Goal: Transaction & Acquisition: Purchase product/service

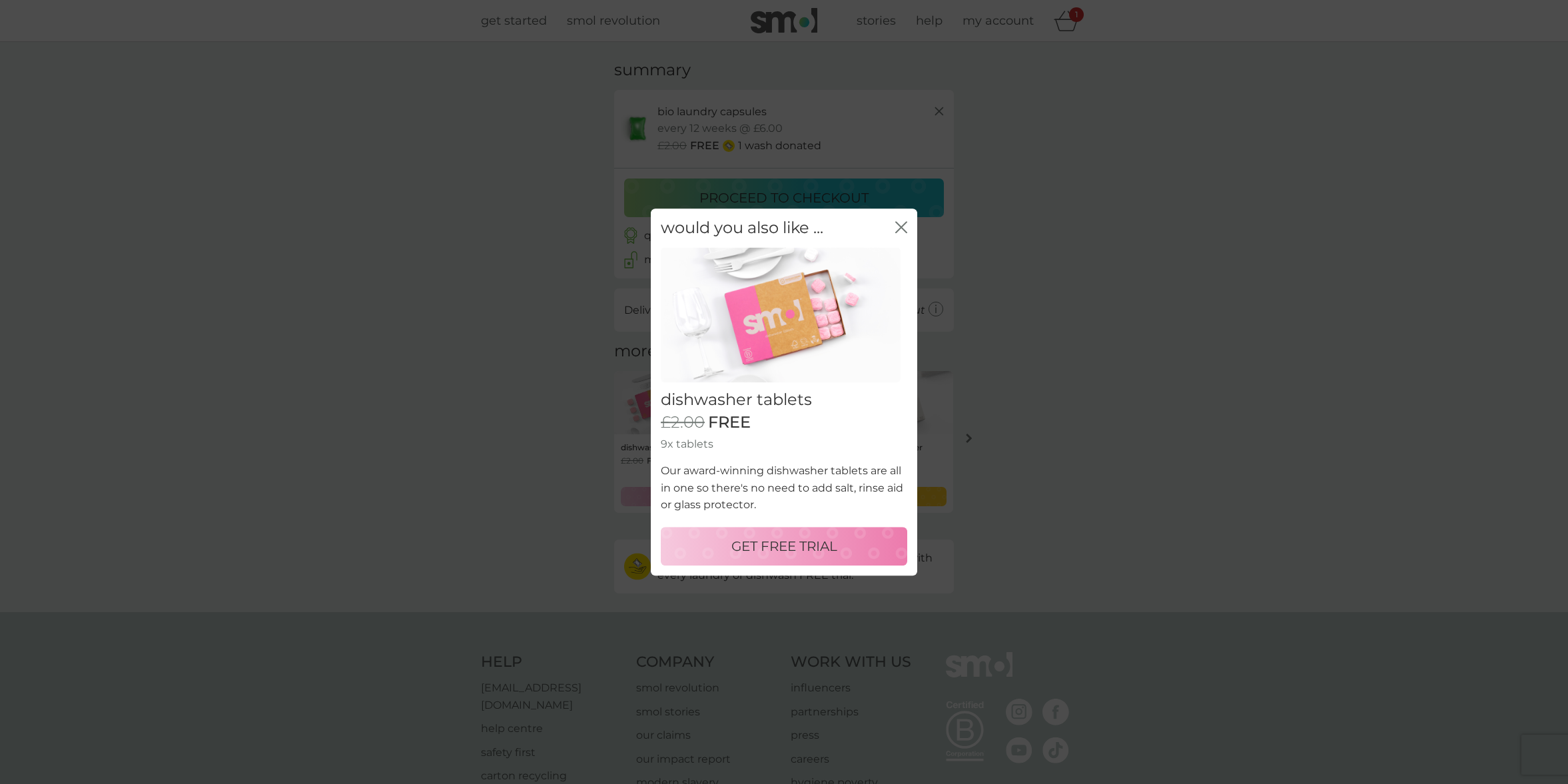
click at [810, 536] on p "GET FREE TRIAL" at bounding box center [784, 546] width 106 height 21
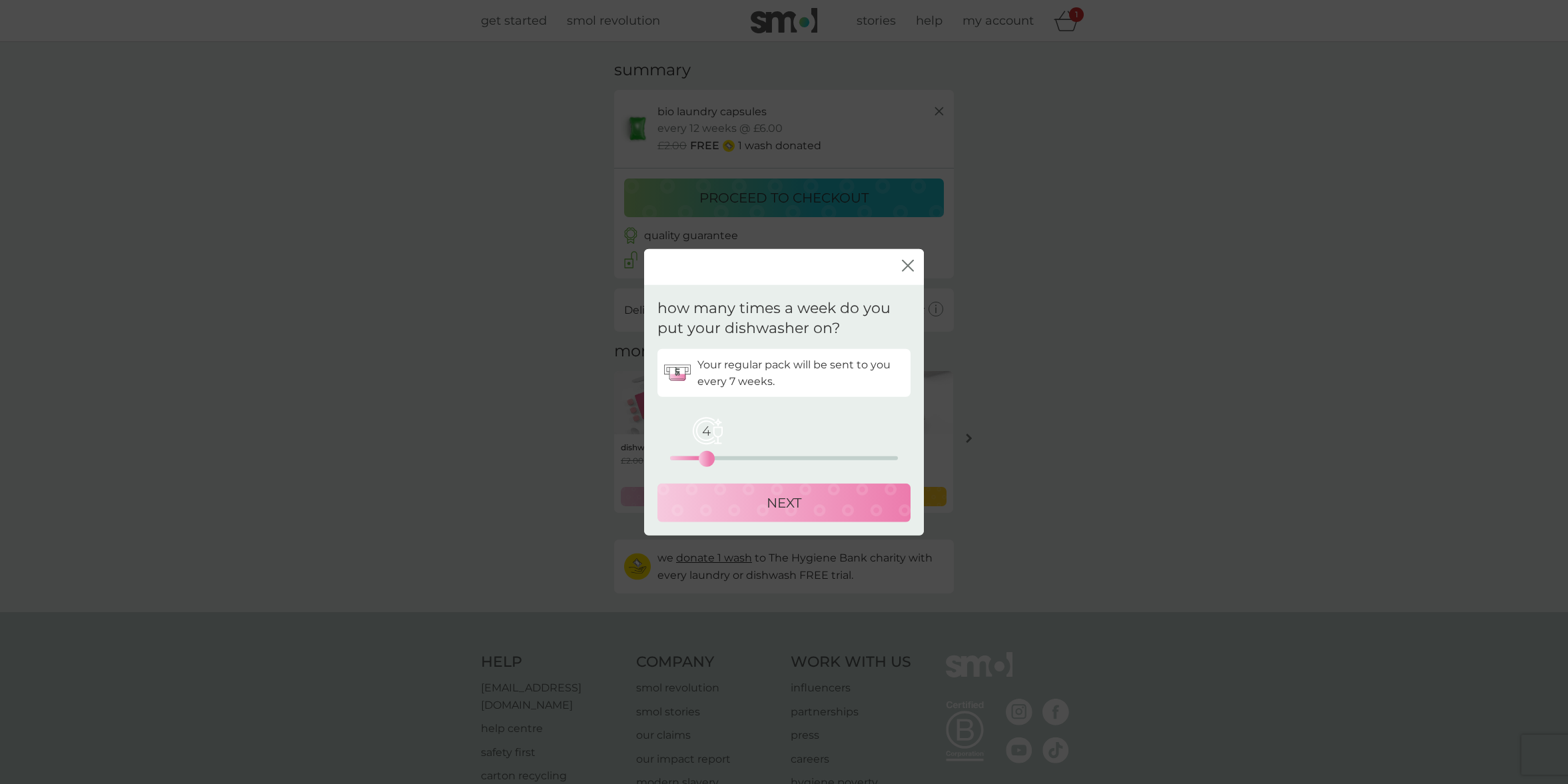
drag, startPoint x: 669, startPoint y: 459, endPoint x: 706, endPoint y: 462, distance: 37.1
click at [706, 462] on div "4" at bounding box center [706, 459] width 5 height 5
click at [746, 506] on div "NEXT" at bounding box center [784, 503] width 226 height 21
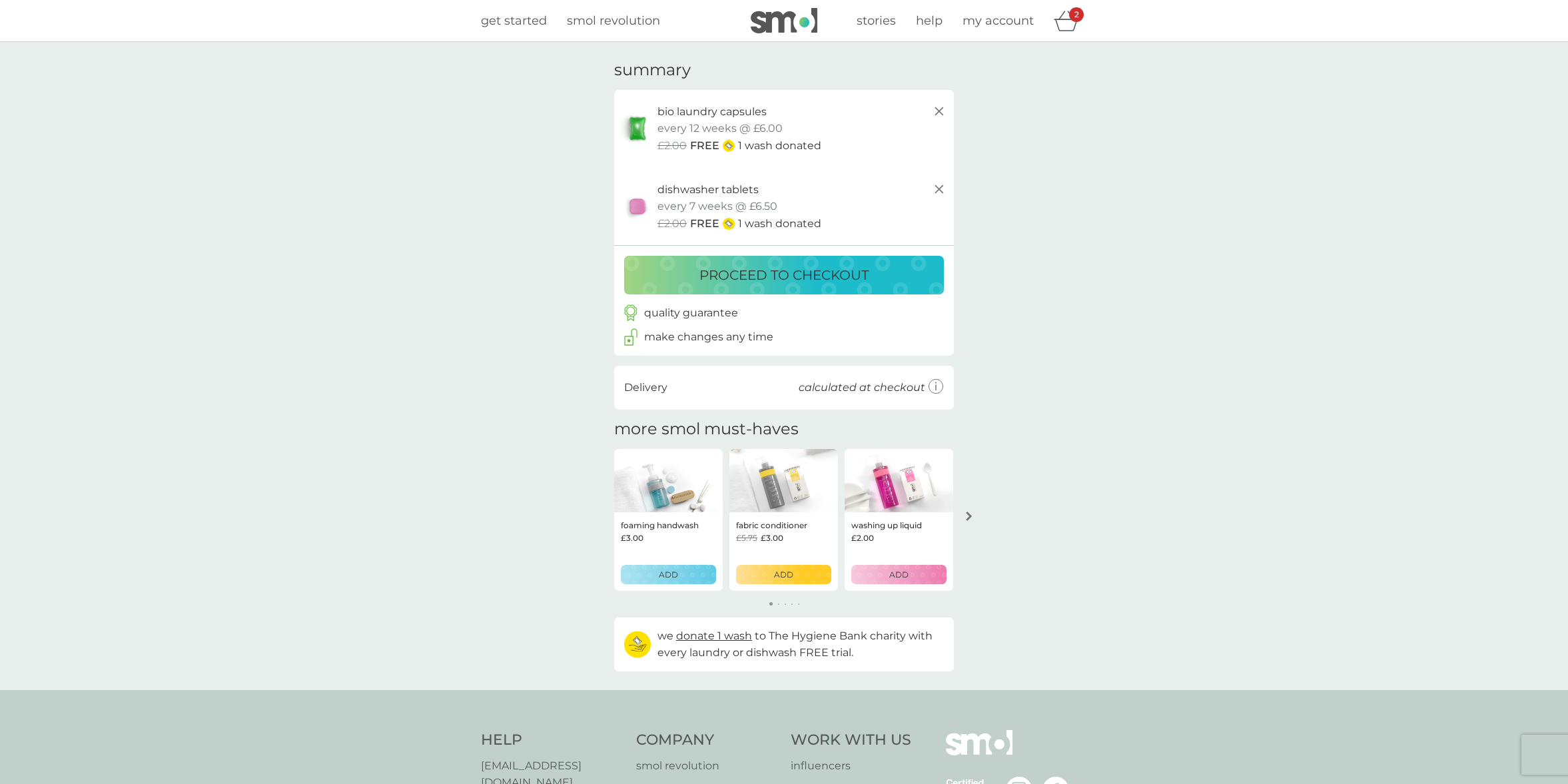
click at [968, 514] on icon "arrow right" at bounding box center [969, 516] width 6 height 10
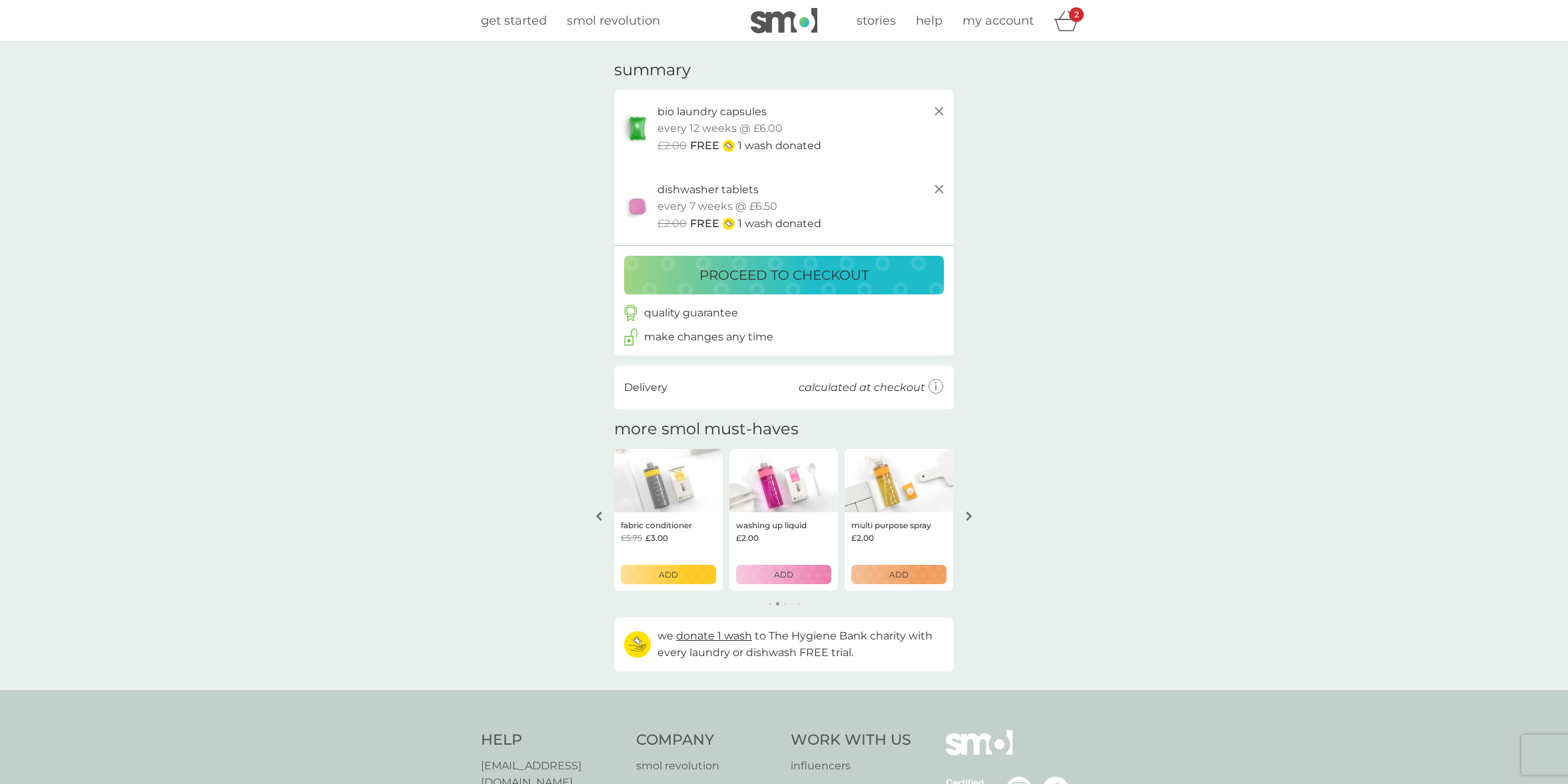
scroll to position [1, 0]
click at [769, 270] on p "proceed to checkout" at bounding box center [784, 274] width 169 height 21
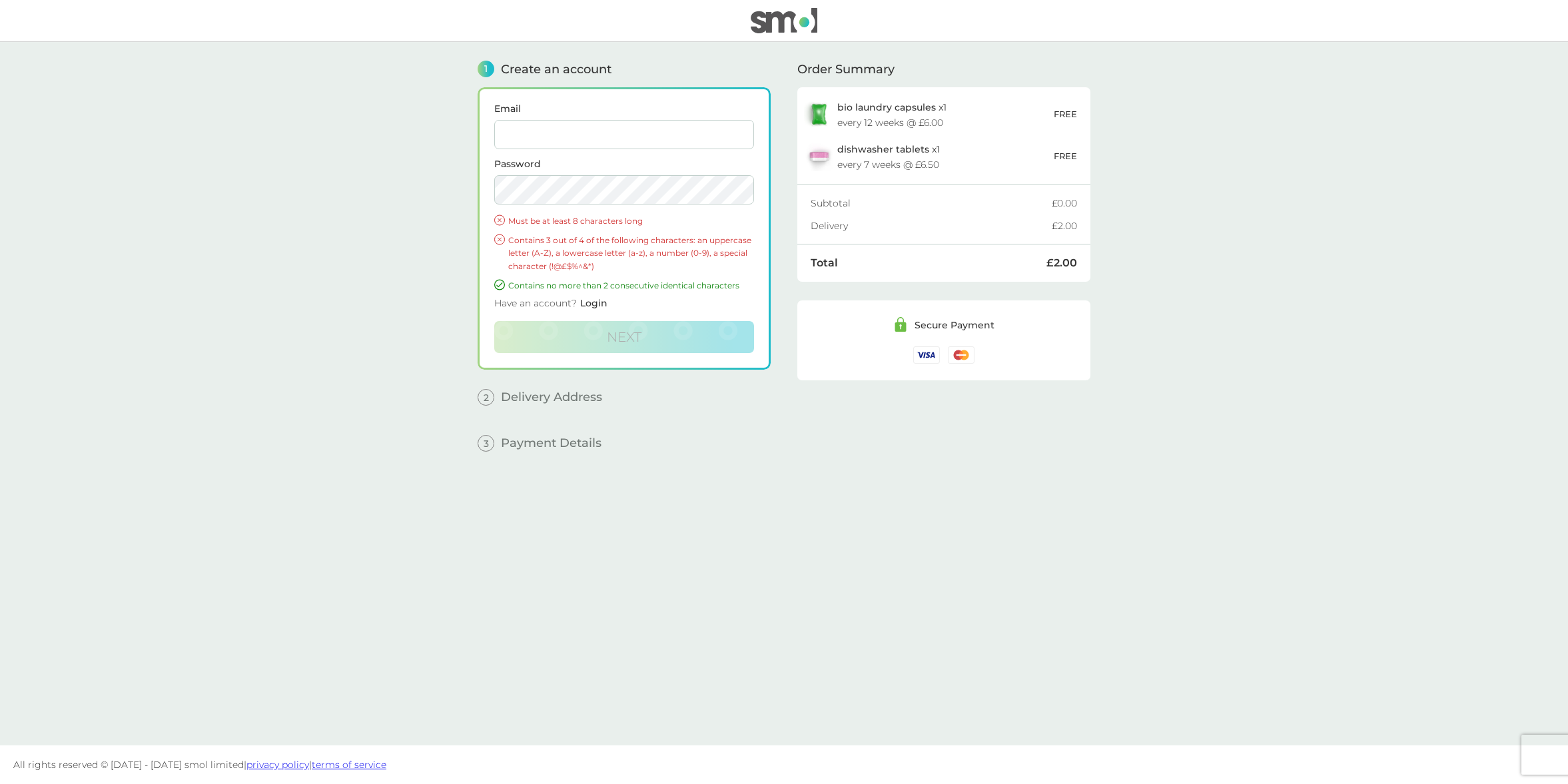
click at [593, 306] on span "Login" at bounding box center [593, 303] width 27 height 12
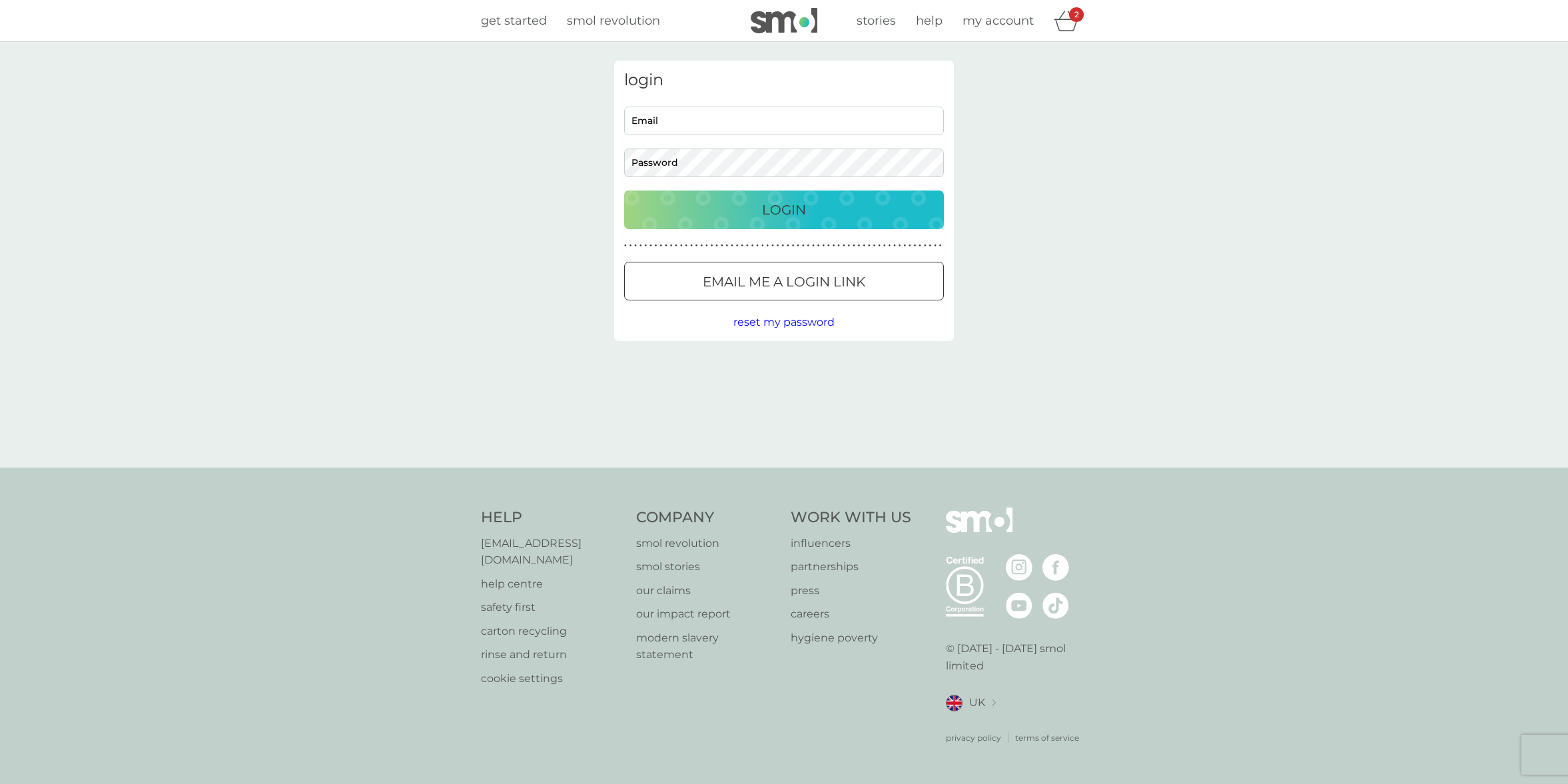
click at [983, 21] on span "my account" at bounding box center [997, 21] width 71 height 15
click at [1004, 21] on span "my account" at bounding box center [997, 21] width 71 height 15
click at [772, 211] on p "Login" at bounding box center [784, 210] width 44 height 21
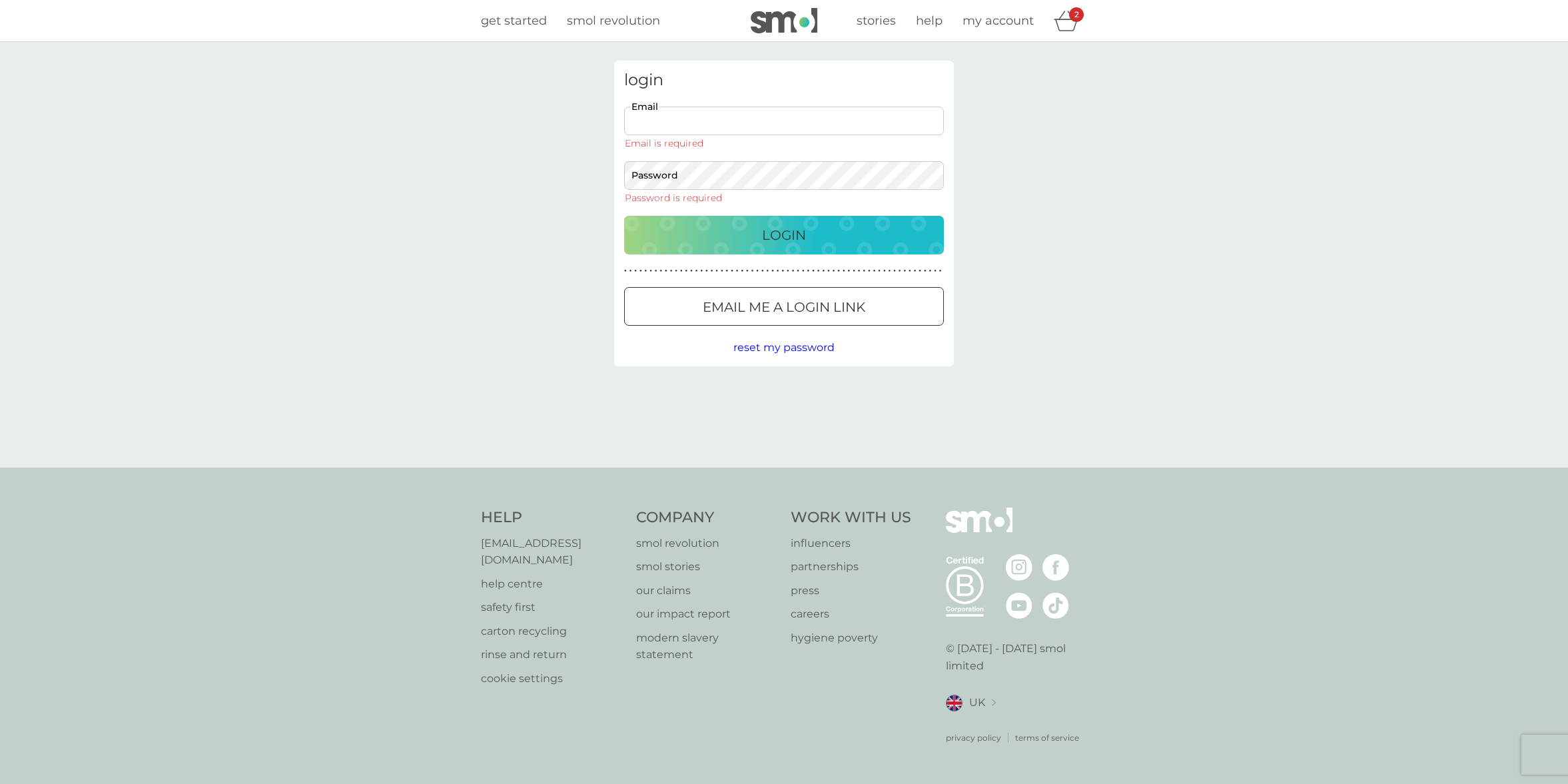
click at [766, 306] on div at bounding box center [784, 307] width 48 height 14
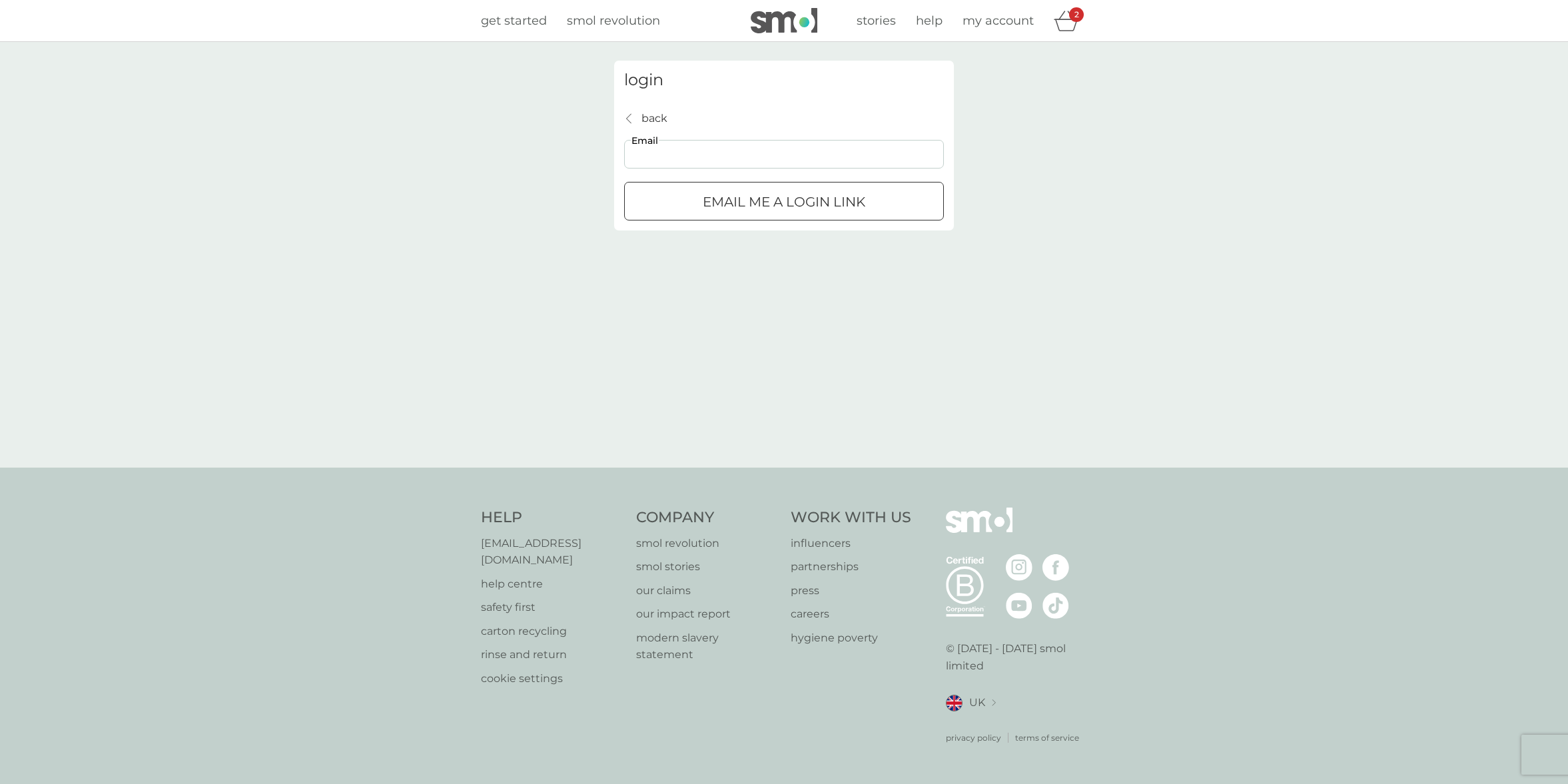
click at [652, 147] on input "Email" at bounding box center [784, 154] width 320 height 29
type input "[EMAIL_ADDRESS][DOMAIN_NAME]"
click at [765, 201] on div "submit" at bounding box center [784, 201] width 48 height 14
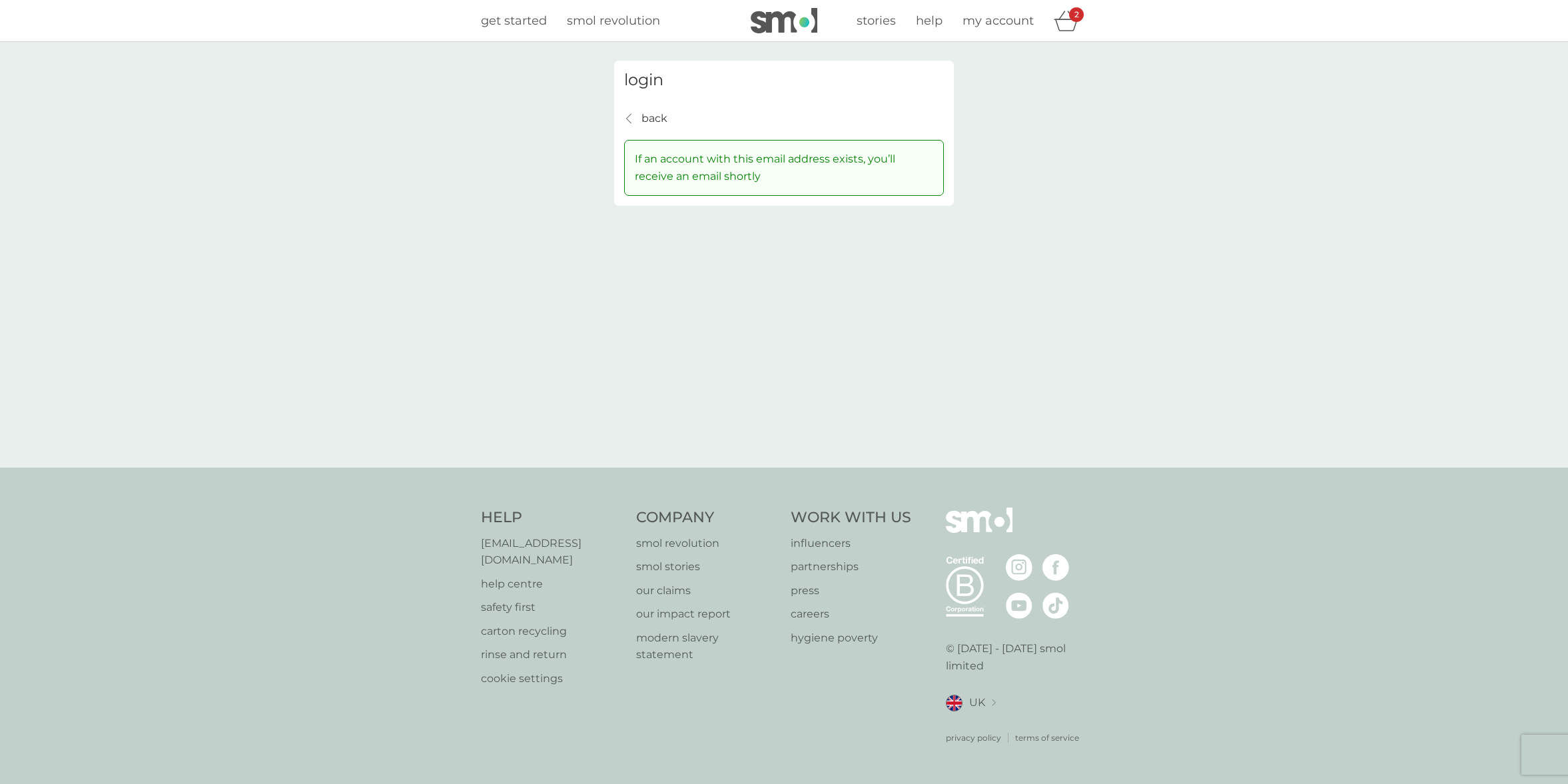
click at [753, 241] on div "login back back If an account with this email address exists, you’ll receive an…" at bounding box center [784, 255] width 360 height 388
click at [621, 127] on div "login back back If an account with this email address exists, you’ll receive an…" at bounding box center [784, 133] width 340 height 145
click at [660, 119] on p "back" at bounding box center [654, 119] width 26 height 18
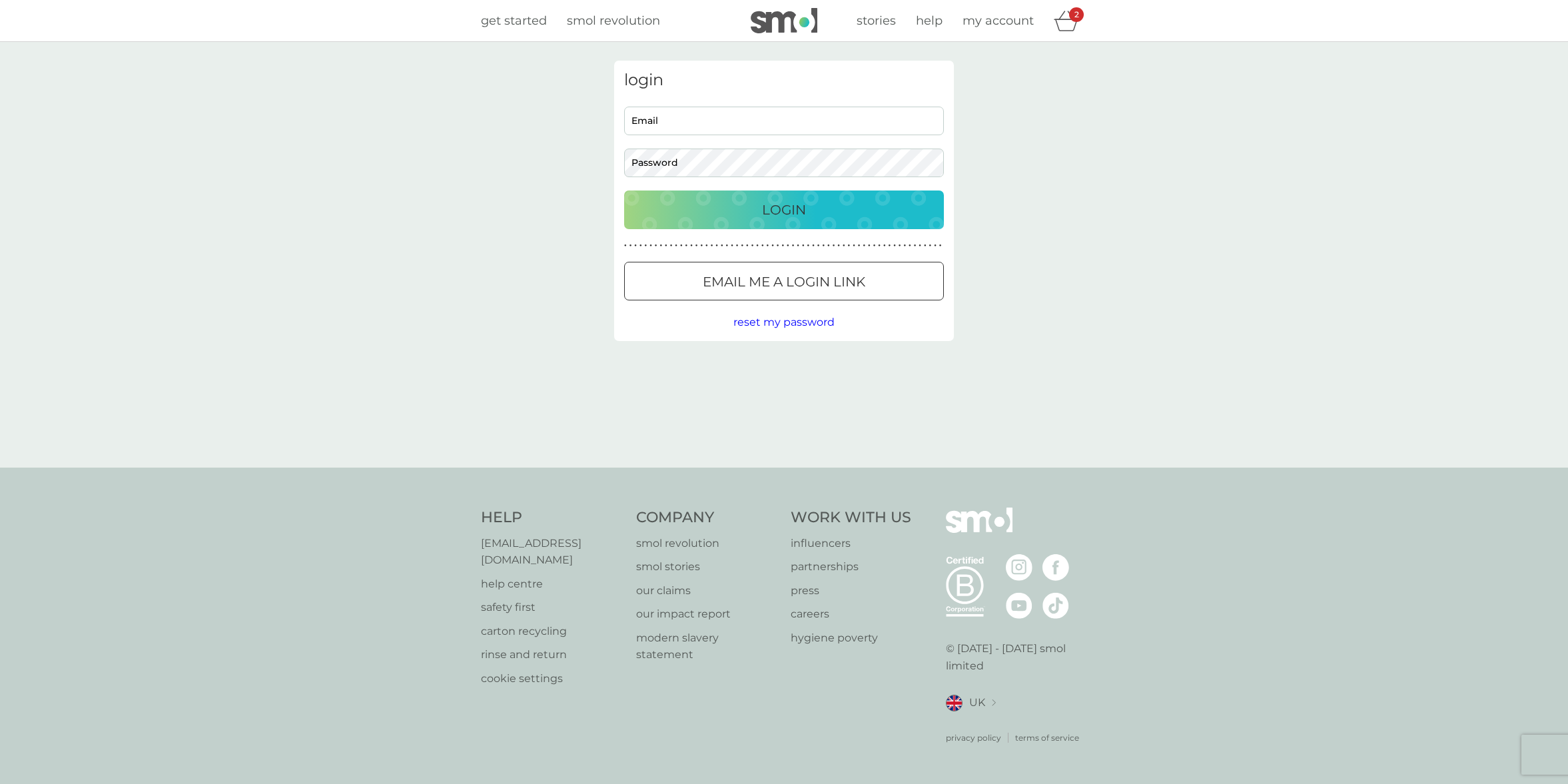
drag, startPoint x: 779, startPoint y: 323, endPoint x: 893, endPoint y: 233, distance: 145.2
click at [781, 322] on span "reset my password" at bounding box center [784, 322] width 101 height 12
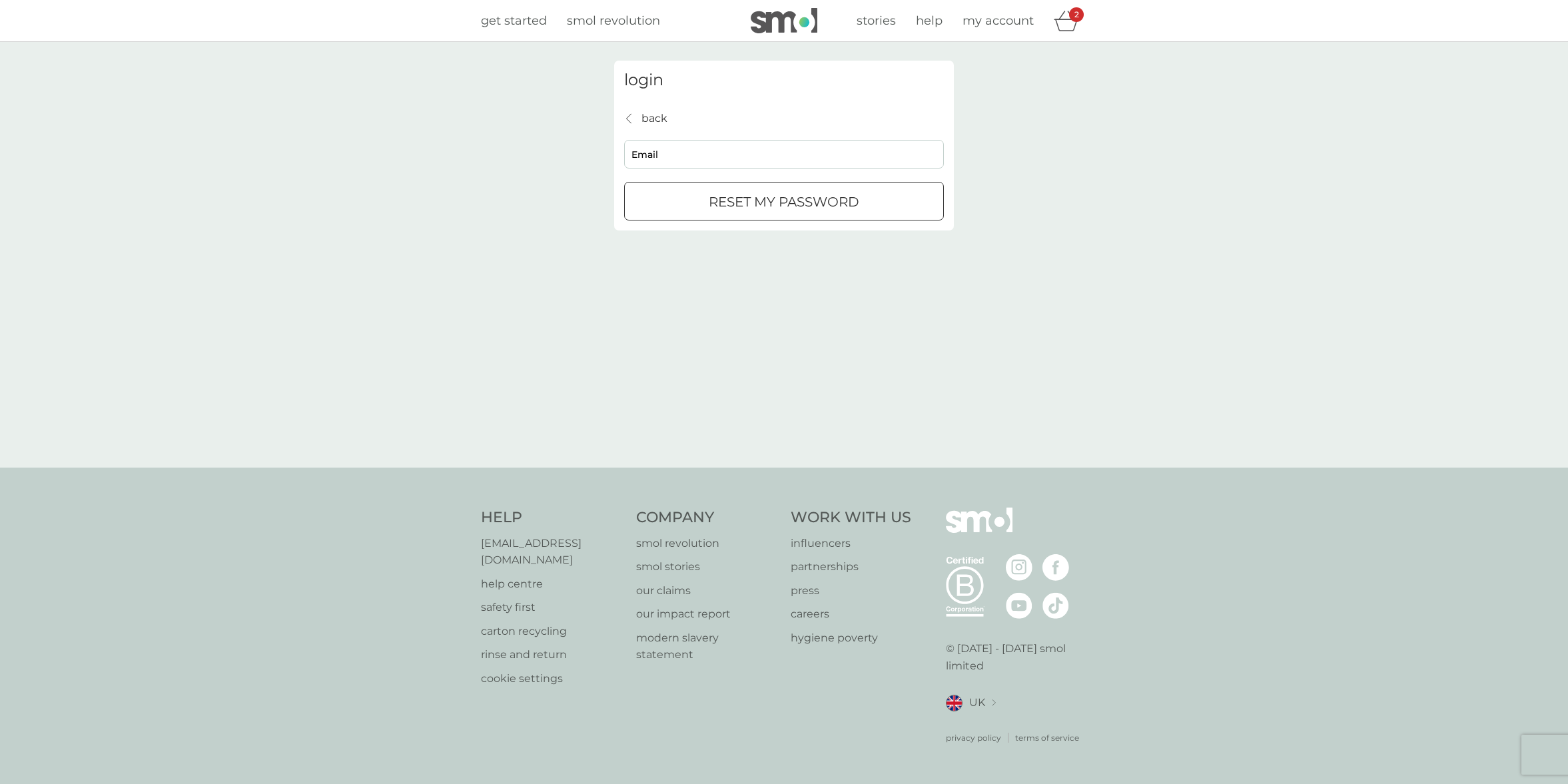
drag, startPoint x: 1071, startPoint y: 93, endPoint x: 1044, endPoint y: 51, distance: 49.9
click at [1070, 94] on div "login back back Email reset my password" at bounding box center [784, 254] width 1568 height 426
click at [1005, 14] on span "my account" at bounding box center [997, 21] width 71 height 15
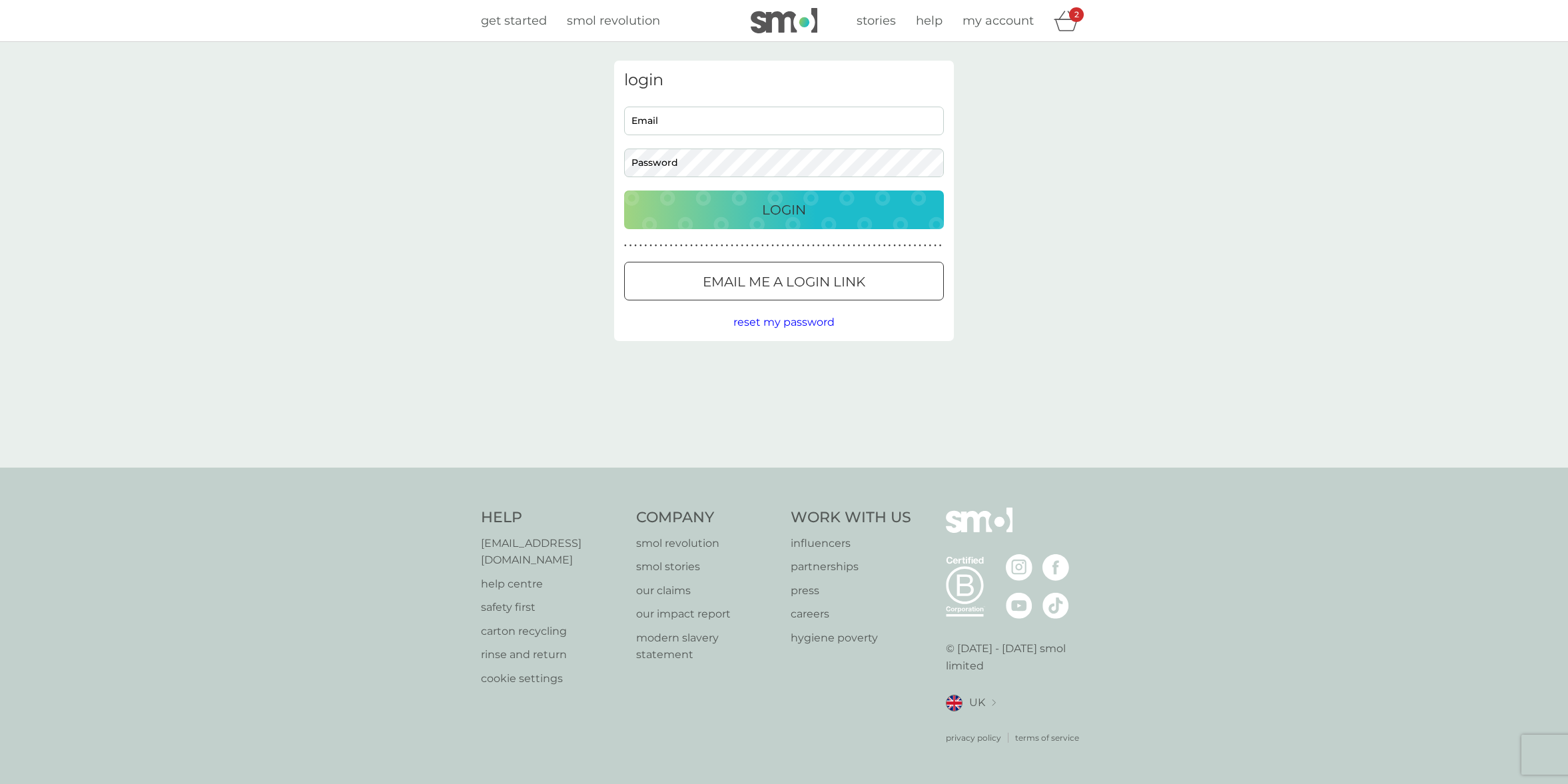
click at [1071, 18] on div "2" at bounding box center [1077, 15] width 15 height 15
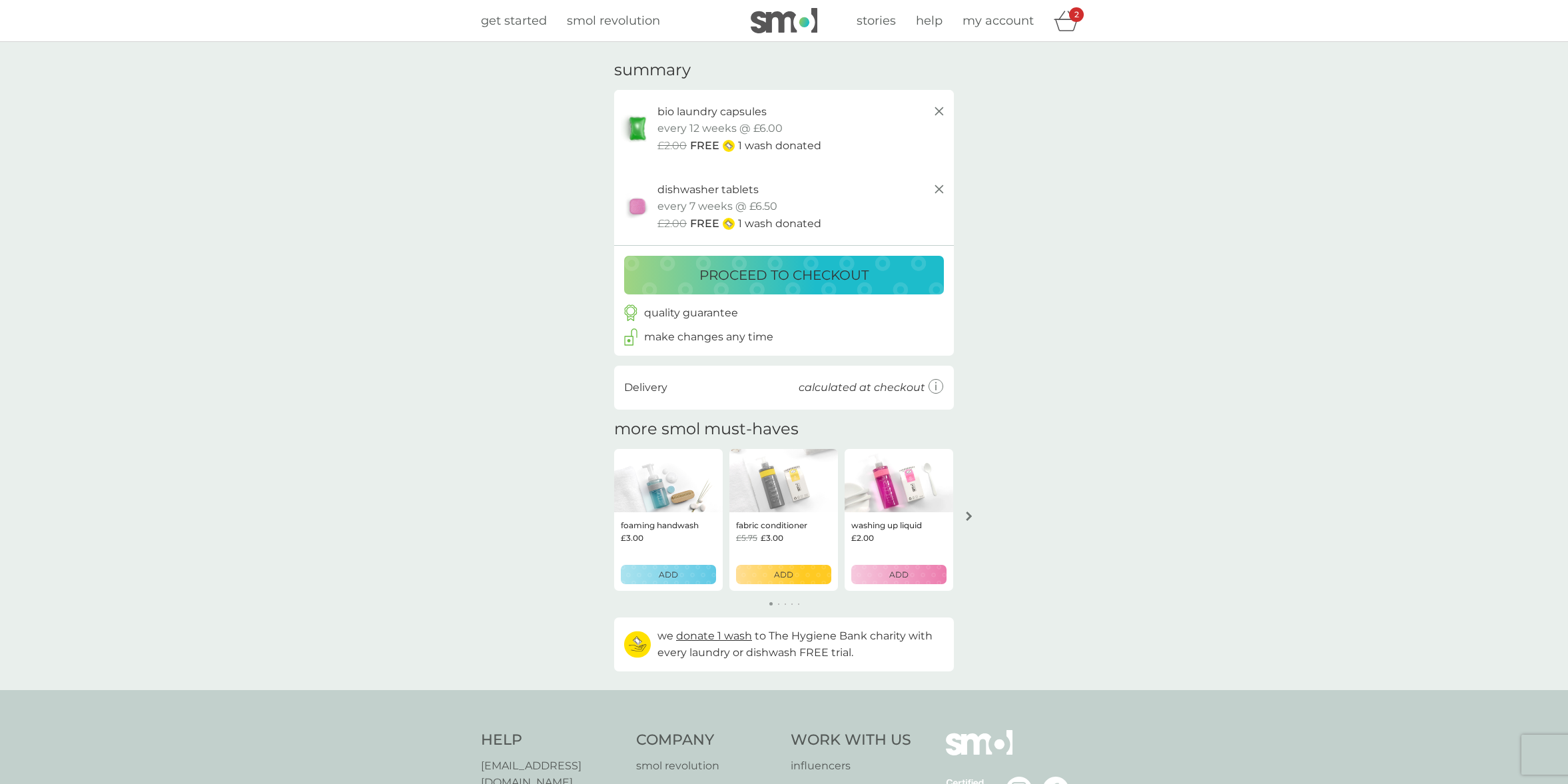
click at [513, 20] on span "get started" at bounding box center [514, 21] width 66 height 15
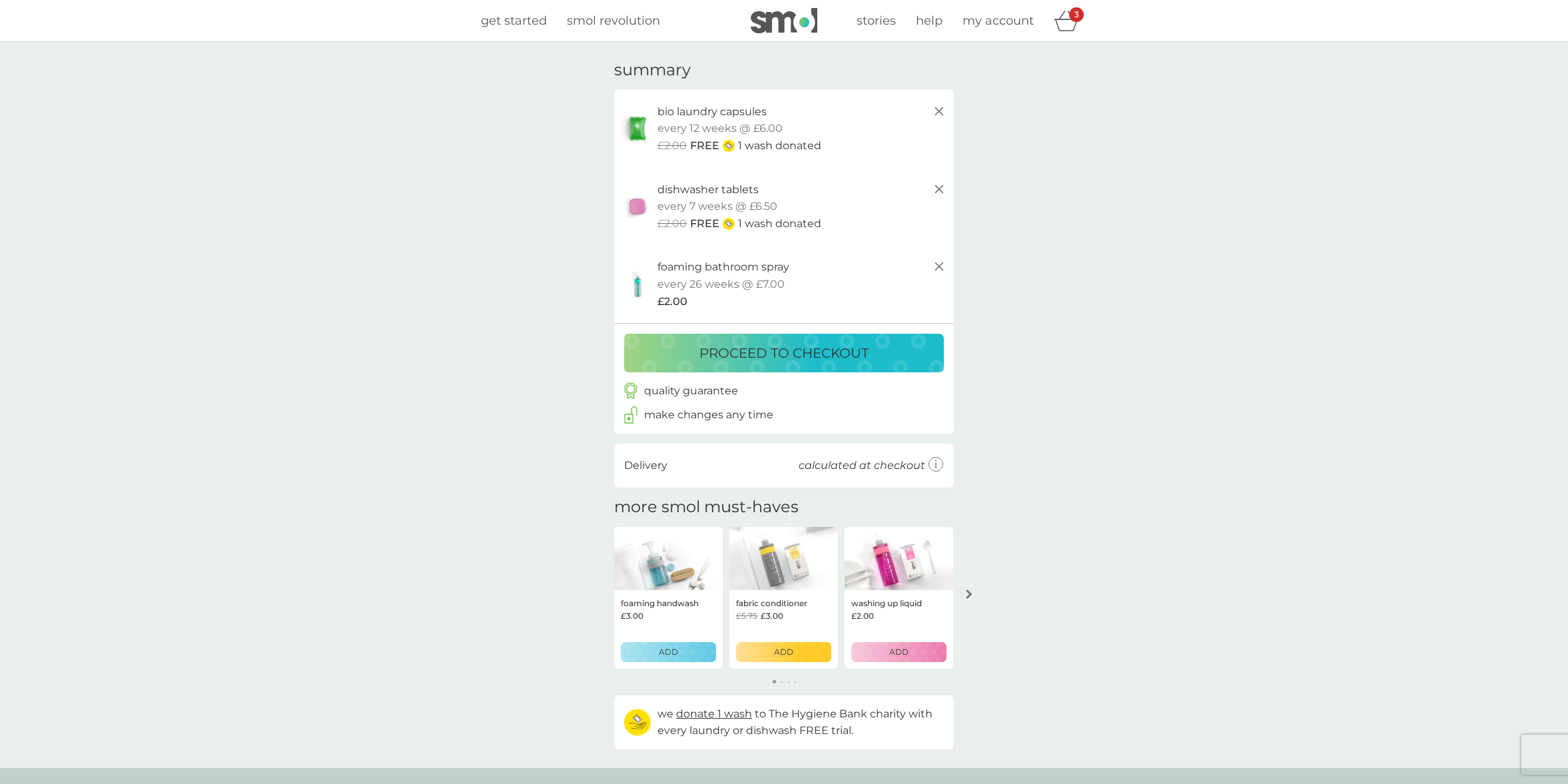
click at [791, 350] on p "proceed to checkout" at bounding box center [784, 352] width 169 height 21
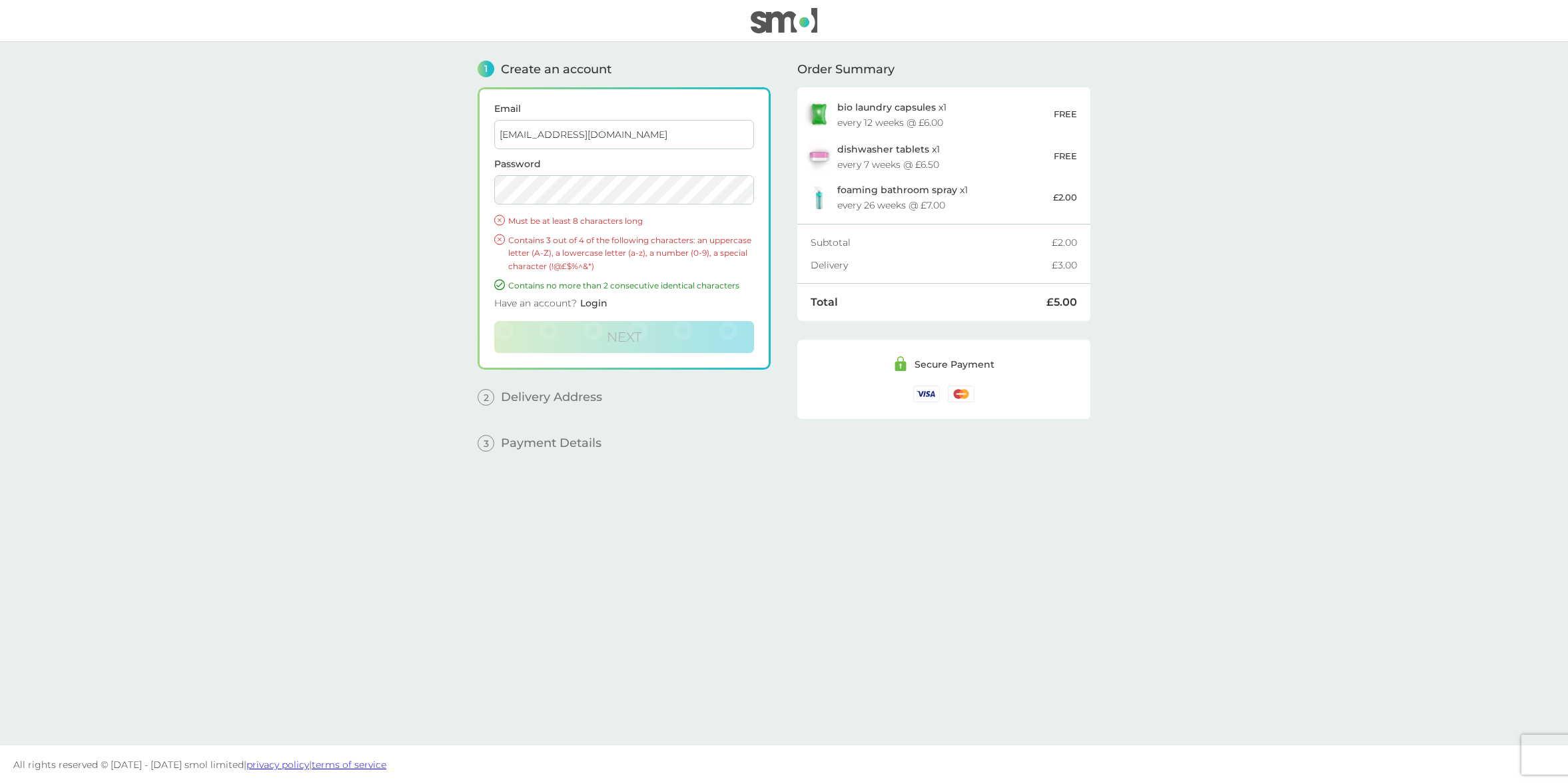
type input "[EMAIL_ADDRESS][DOMAIN_NAME]"
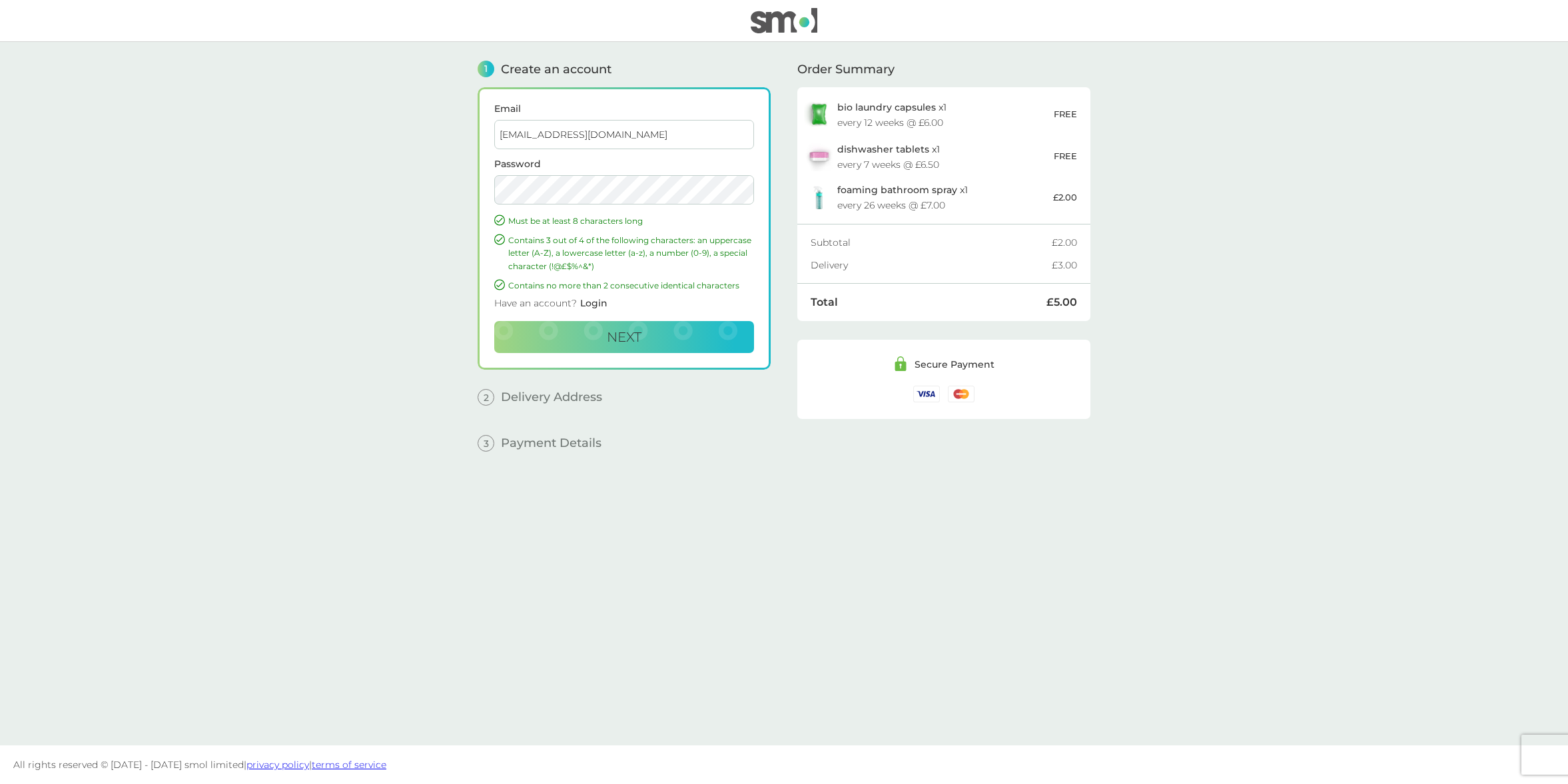
click at [884, 195] on span "foaming bathroom spray" at bounding box center [897, 190] width 120 height 12
click at [819, 200] on img at bounding box center [819, 197] width 30 height 26
click at [782, 13] on img at bounding box center [784, 21] width 67 height 26
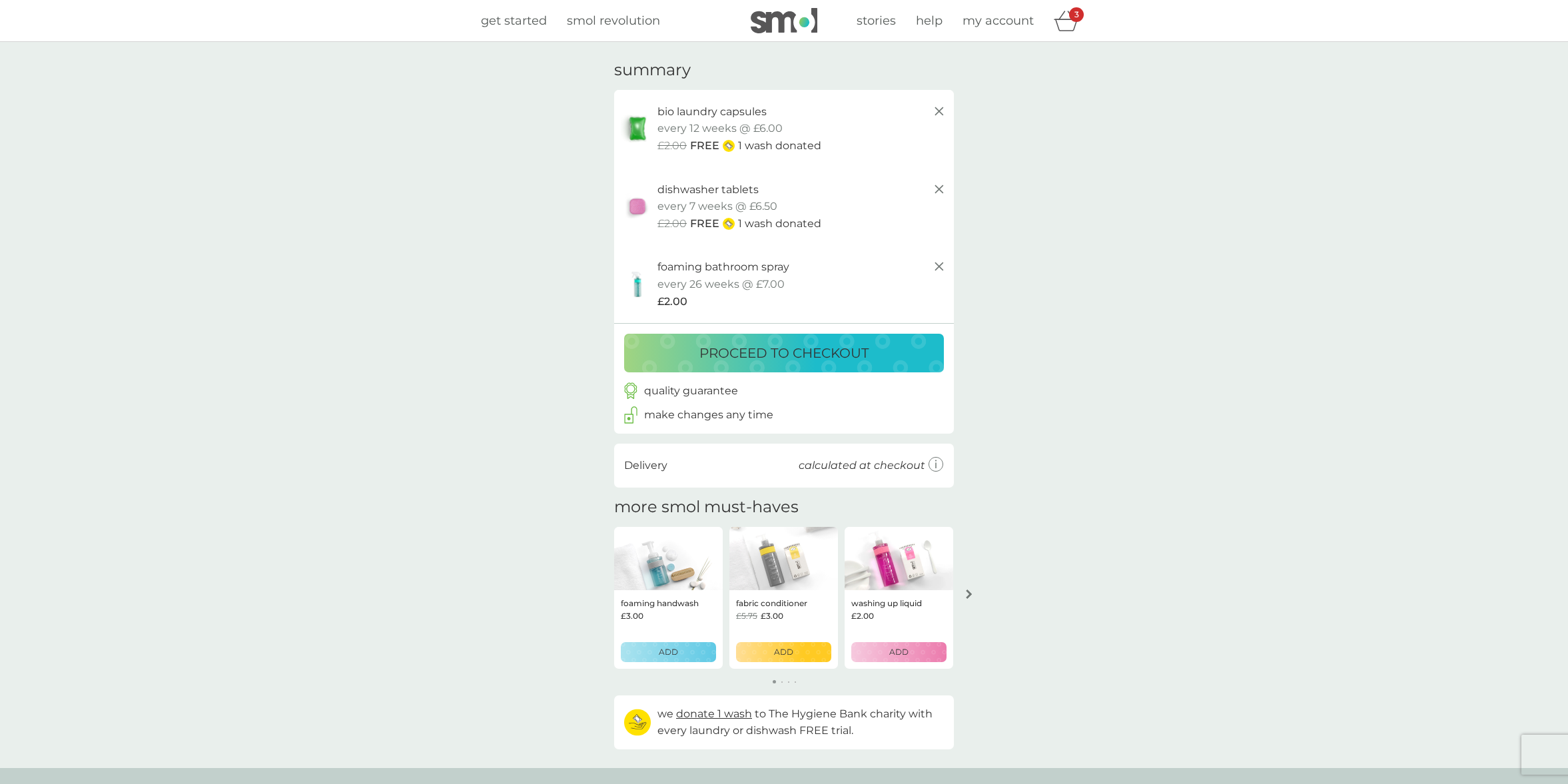
click at [783, 348] on p "proceed to checkout" at bounding box center [784, 352] width 169 height 21
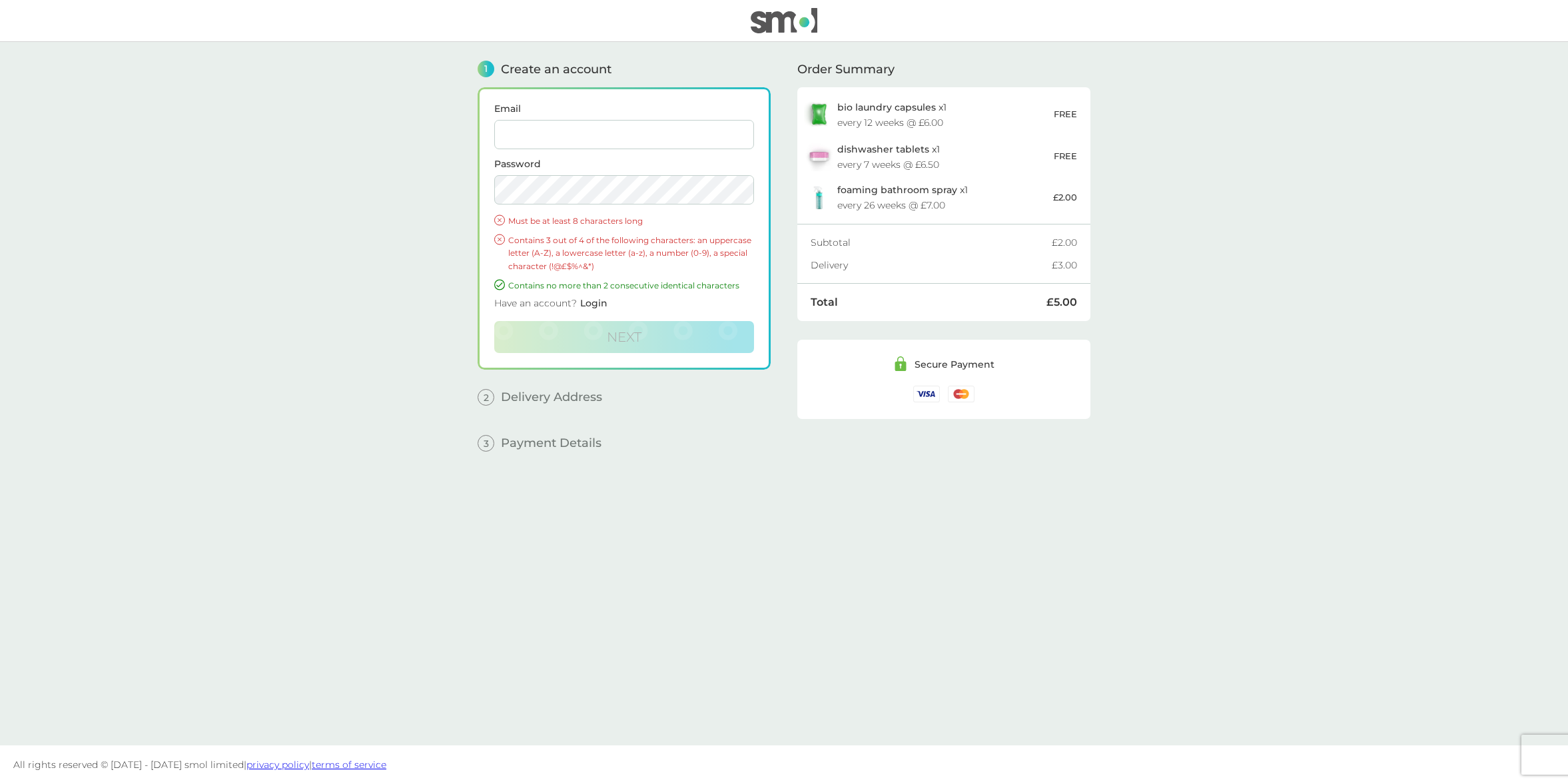
type input "marisiumac@gmail.com"
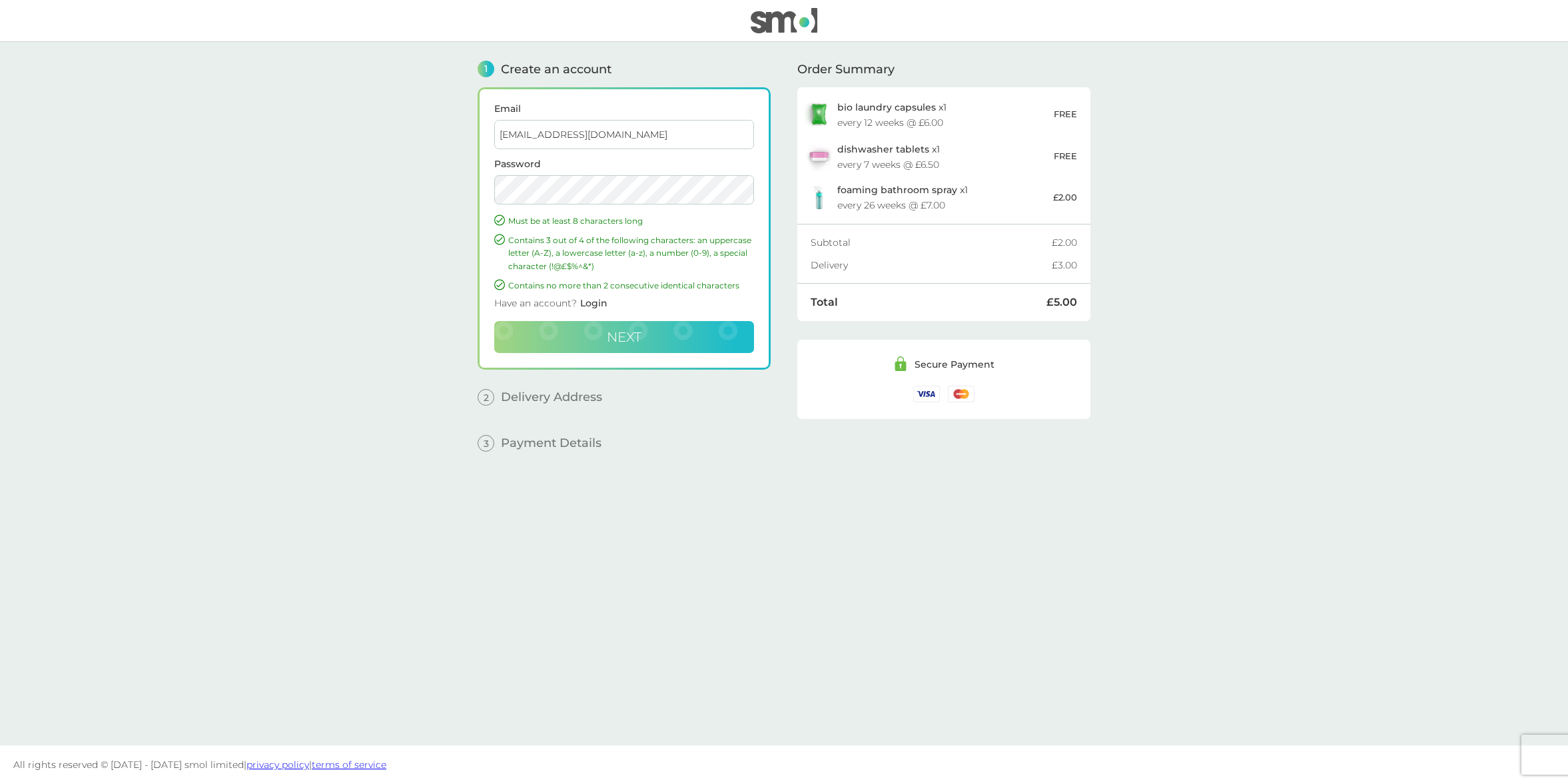
click at [640, 330] on span "Next" at bounding box center [624, 337] width 34 height 16
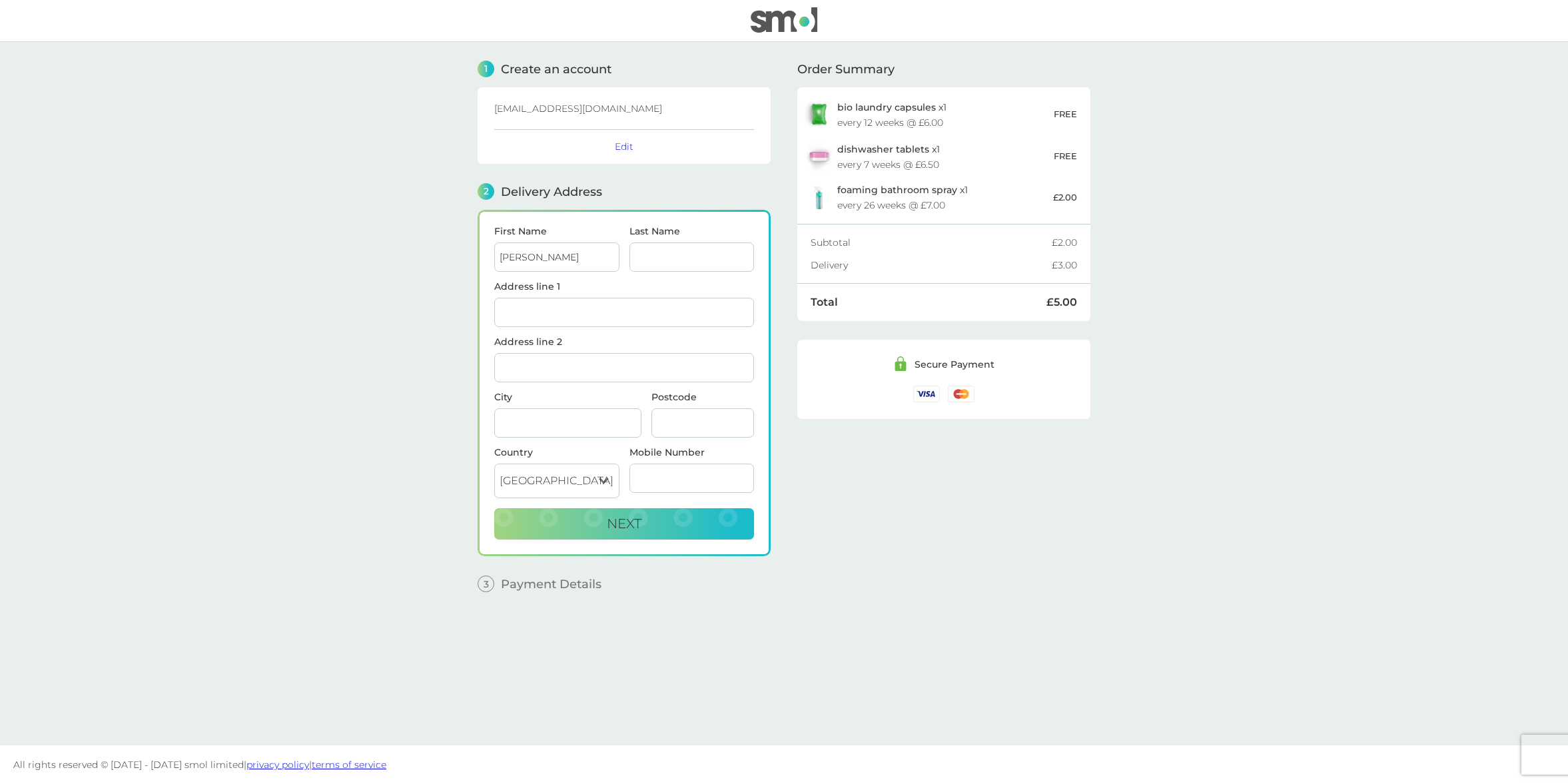
type input "Maria"
type input "Machynia"
click at [565, 350] on div "186 Mallace Avenue - Armadale Bathgate EH48 2GE" at bounding box center [624, 352] width 259 height 29
type input "186 Mallace Avenue, Armadale"
type input "Bathgate"
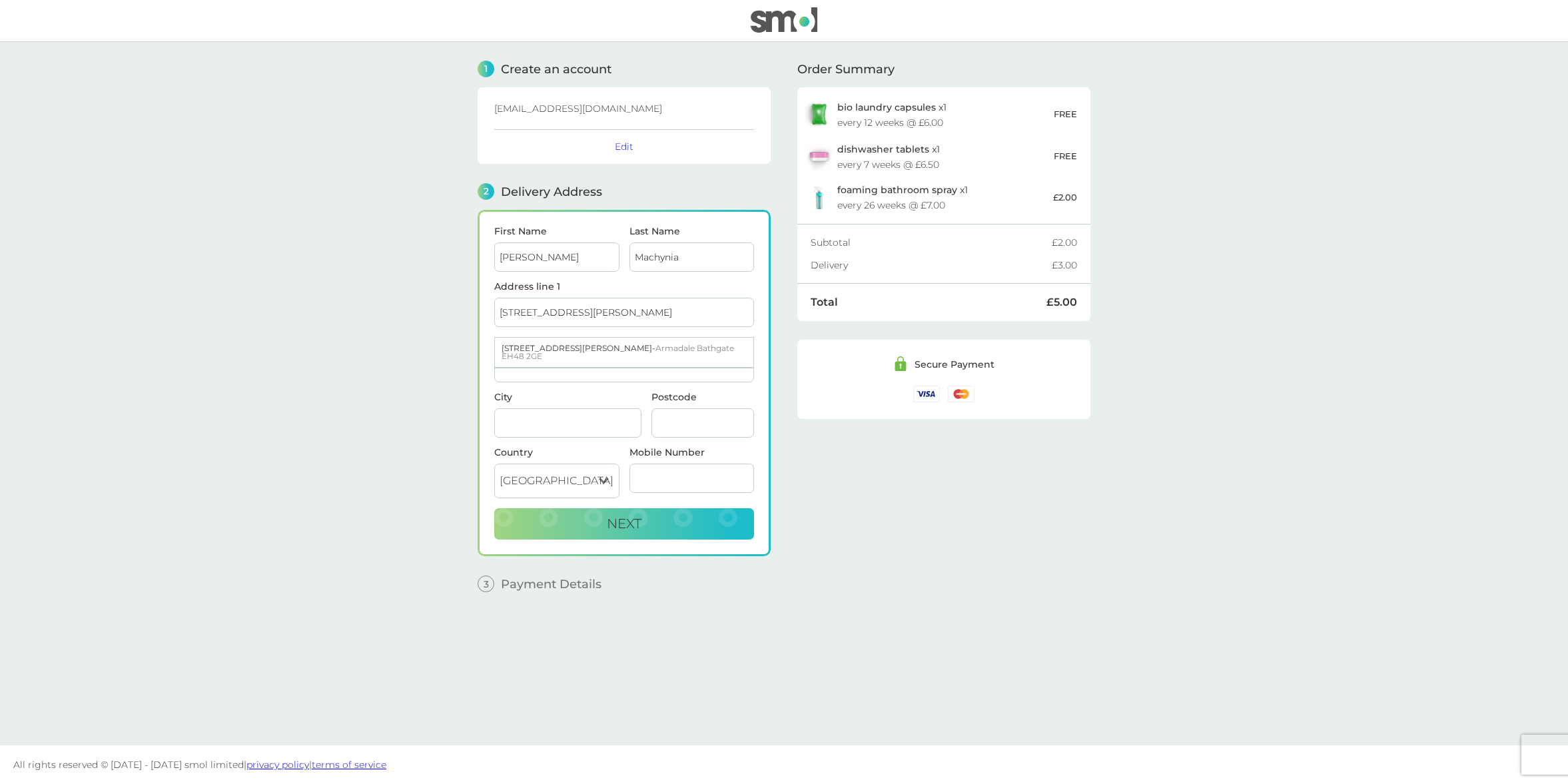
type input "EH48 2GE"
click at [541, 357] on input "Address line 2" at bounding box center [624, 368] width 260 height 29
drag, startPoint x: 649, startPoint y: 312, endPoint x: 595, endPoint y: 311, distance: 54.0
click at [595, 311] on input "186 Mallace Avenue, Armadale" at bounding box center [624, 313] width 260 height 29
type input "186 Mallace Avenue"
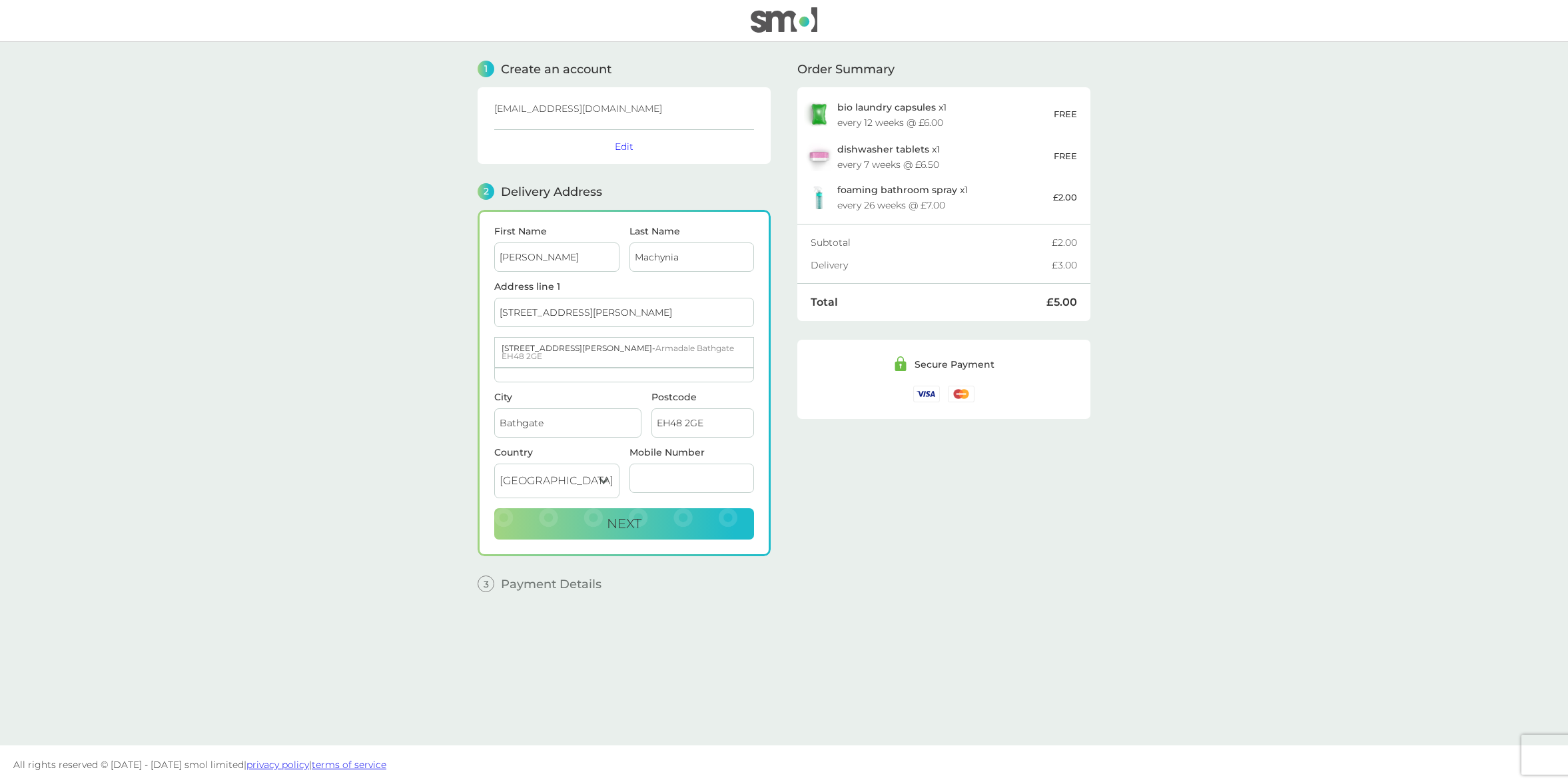
click at [557, 360] on input "Address line 2" at bounding box center [624, 368] width 260 height 29
paste input "Armadale"
type input "Armadale"
click at [381, 372] on main "1 Create an account marisiumac@gmail.com Edit 2 Delivery Address First Name Mar…" at bounding box center [784, 393] width 1568 height 703
type input "07941529664"
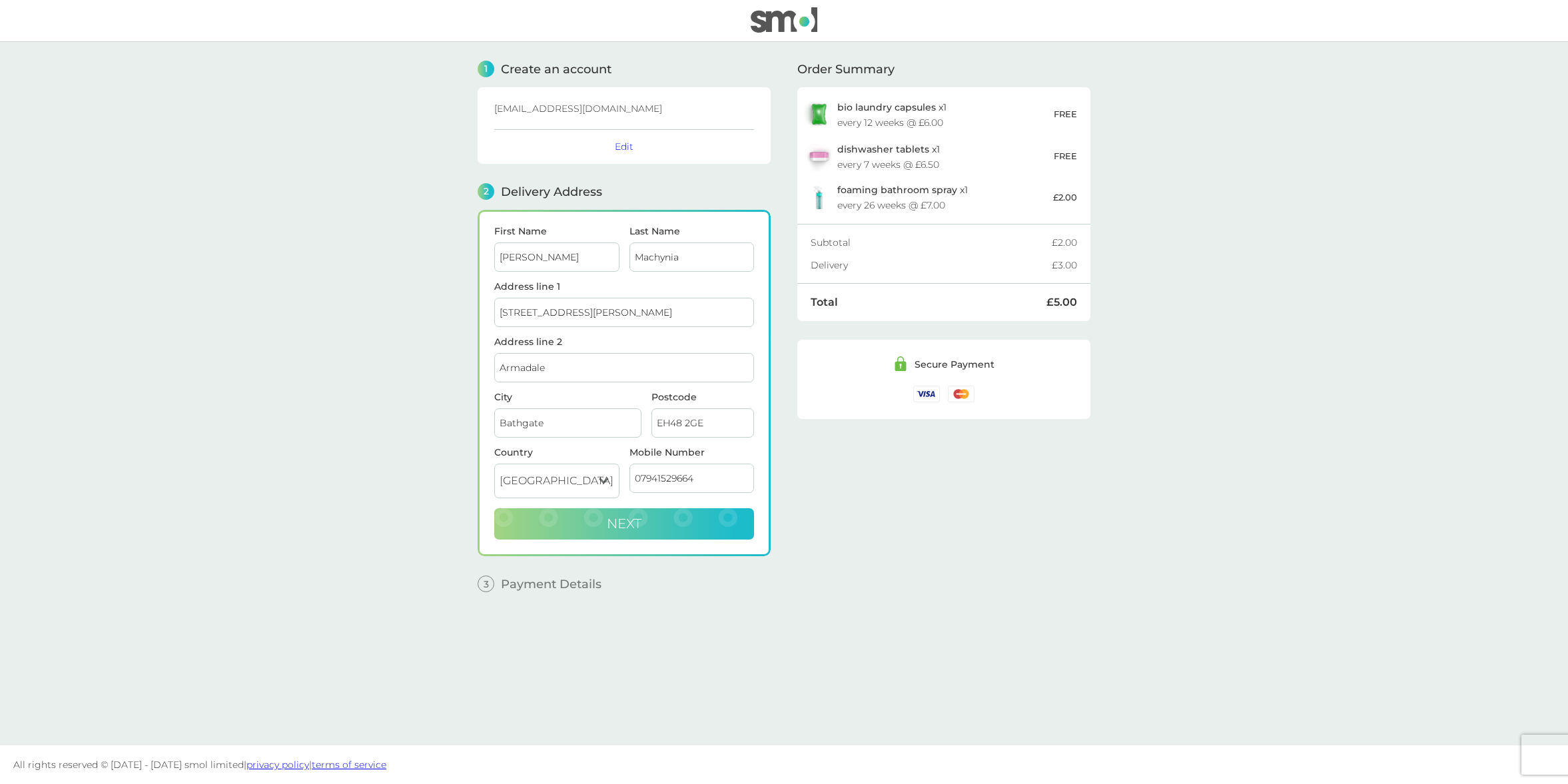
click at [637, 523] on span "Next" at bounding box center [624, 524] width 34 height 16
checkbox input "true"
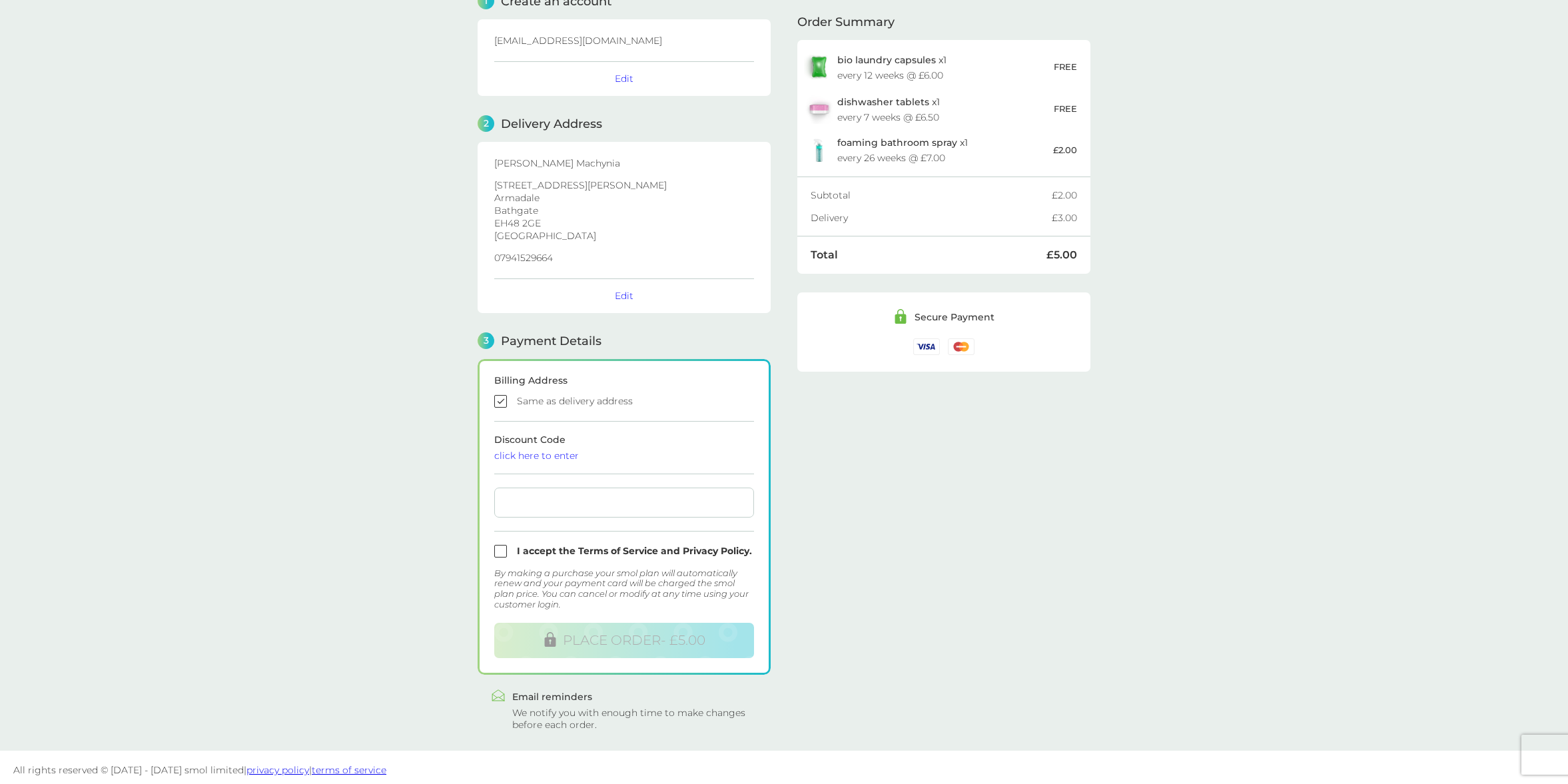
scroll to position [71, 0]
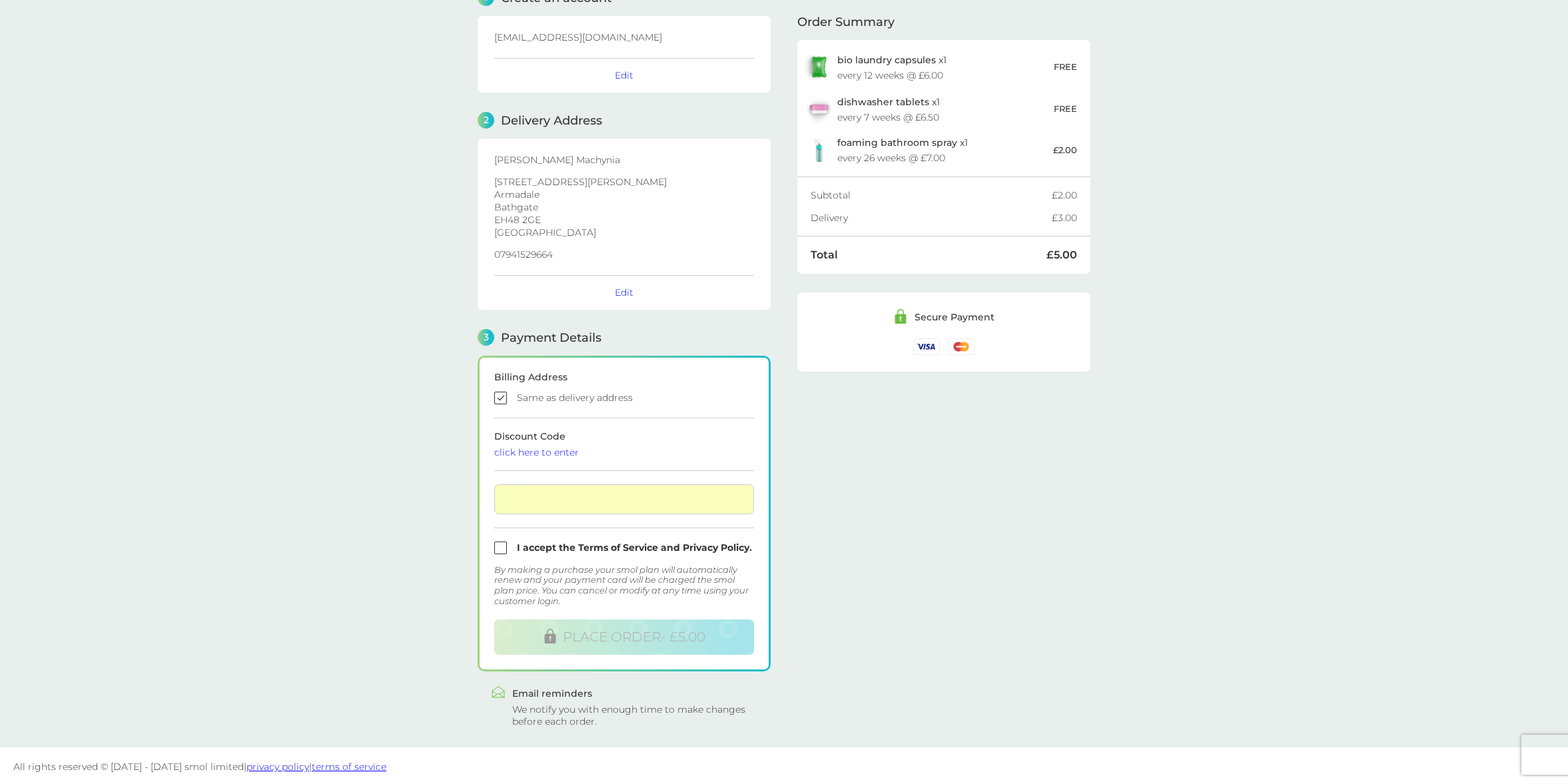
click at [338, 492] on main "1 Create an account marisiumac@gmail.com Edit 2 Delivery Address Maria Machynia…" at bounding box center [784, 359] width 1568 height 777
click at [514, 552] on input "checkbox" at bounding box center [624, 547] width 260 height 12
checkbox input "true"
click at [619, 633] on span "PLACE ORDER - £5.00" at bounding box center [634, 637] width 143 height 16
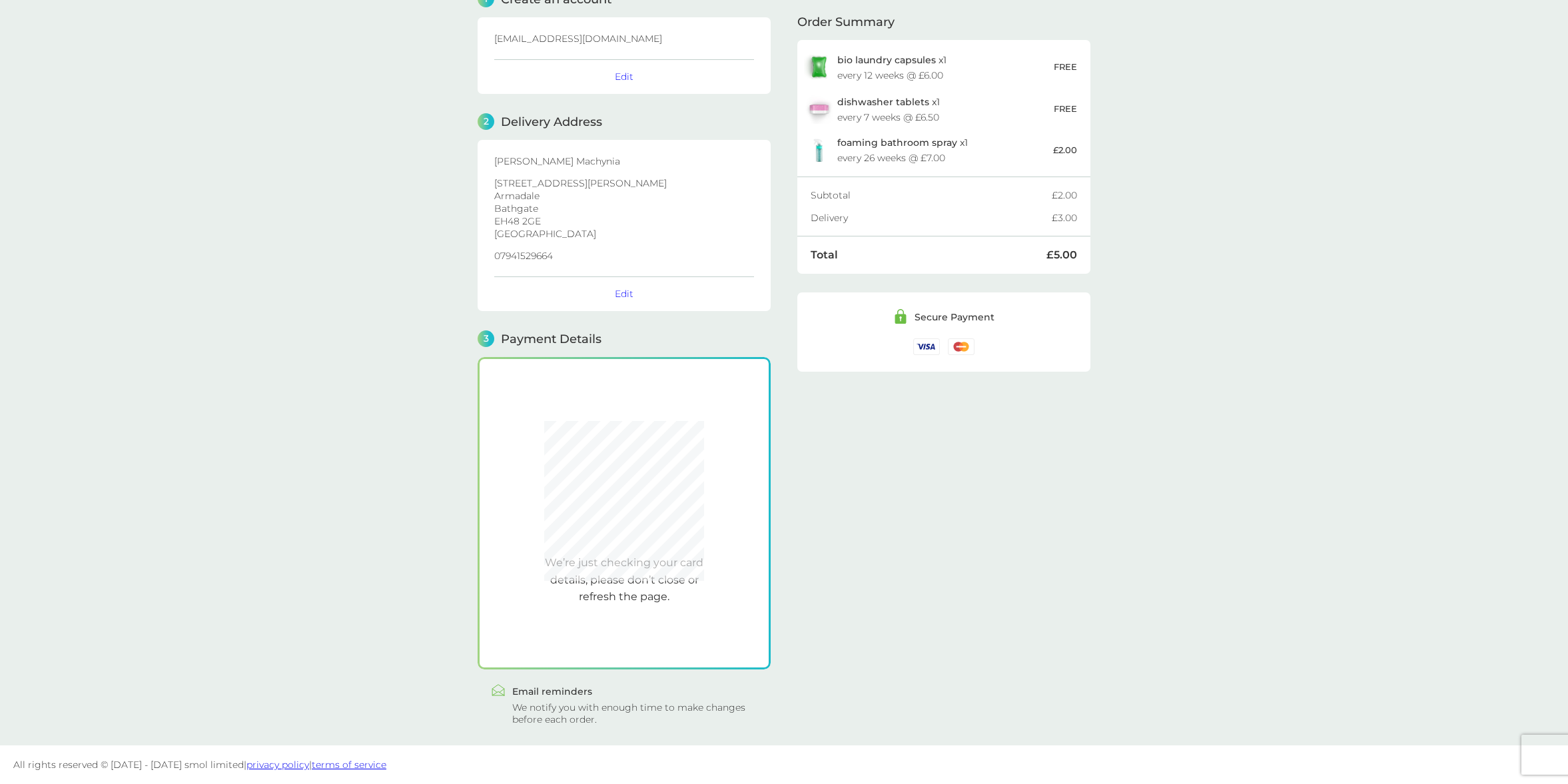
scroll to position [68, 0]
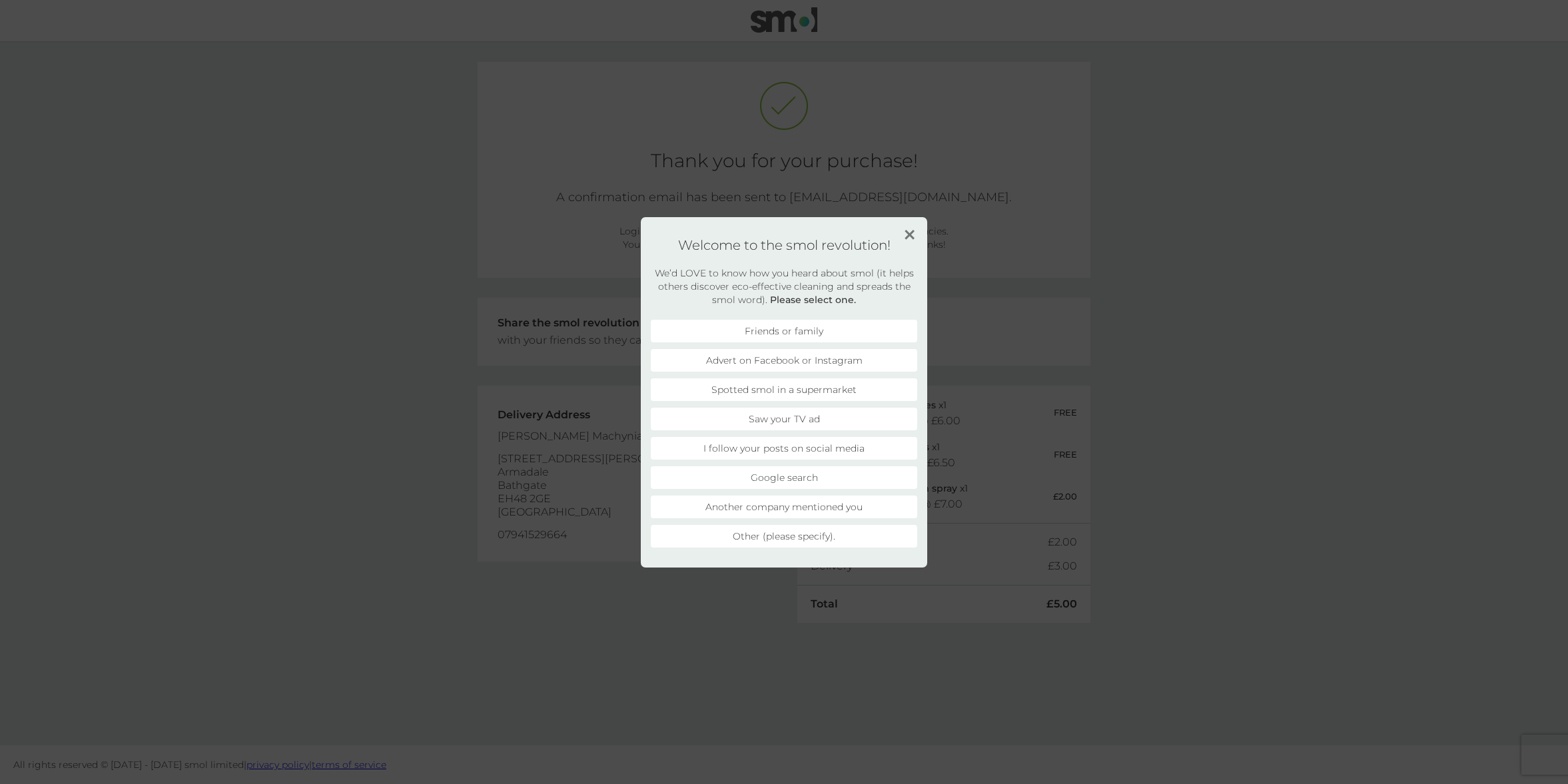
click at [762, 504] on li "Another company mentioned you" at bounding box center [784, 507] width 267 height 23
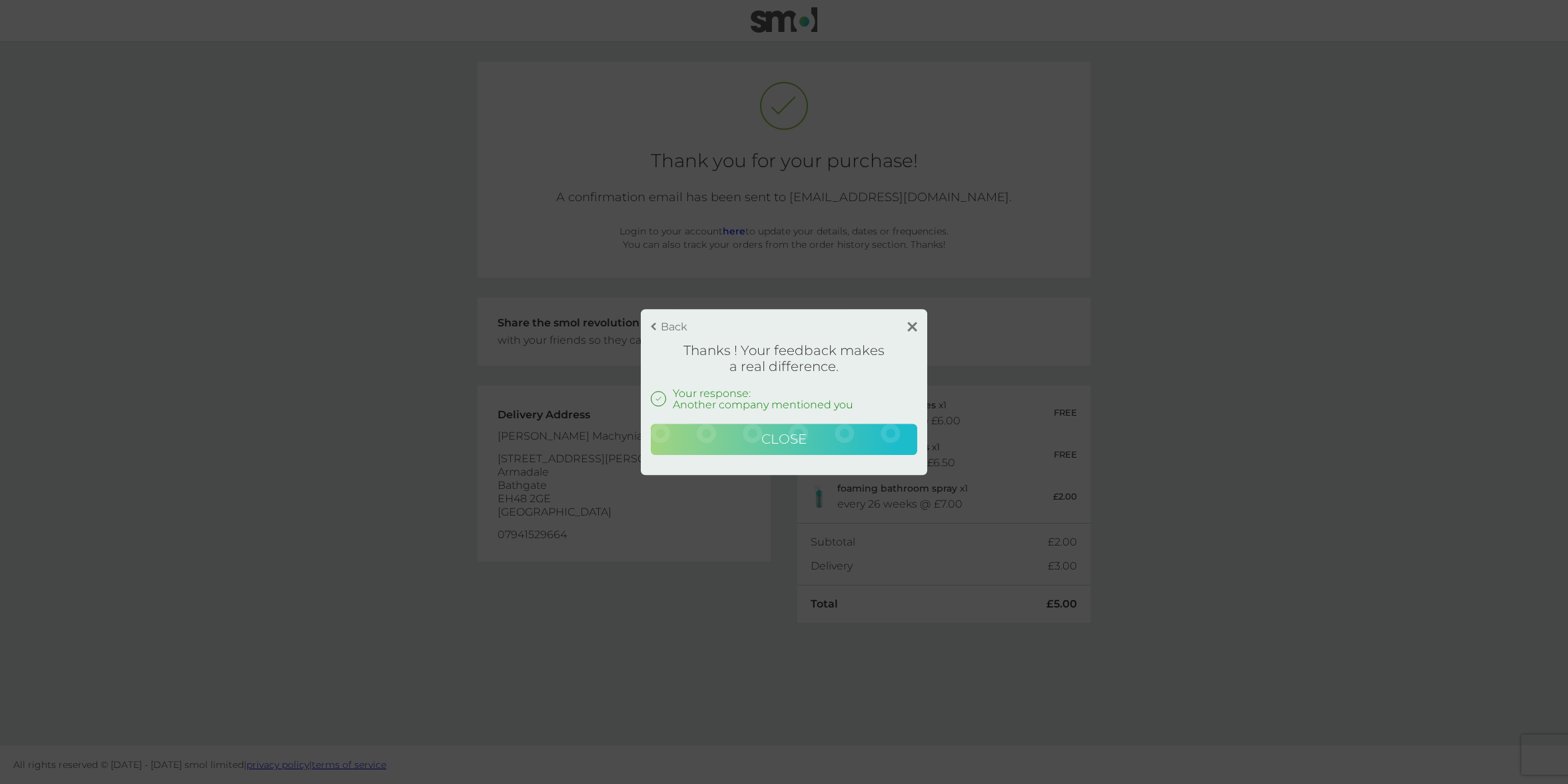
click at [740, 437] on button "Close" at bounding box center [784, 440] width 267 height 32
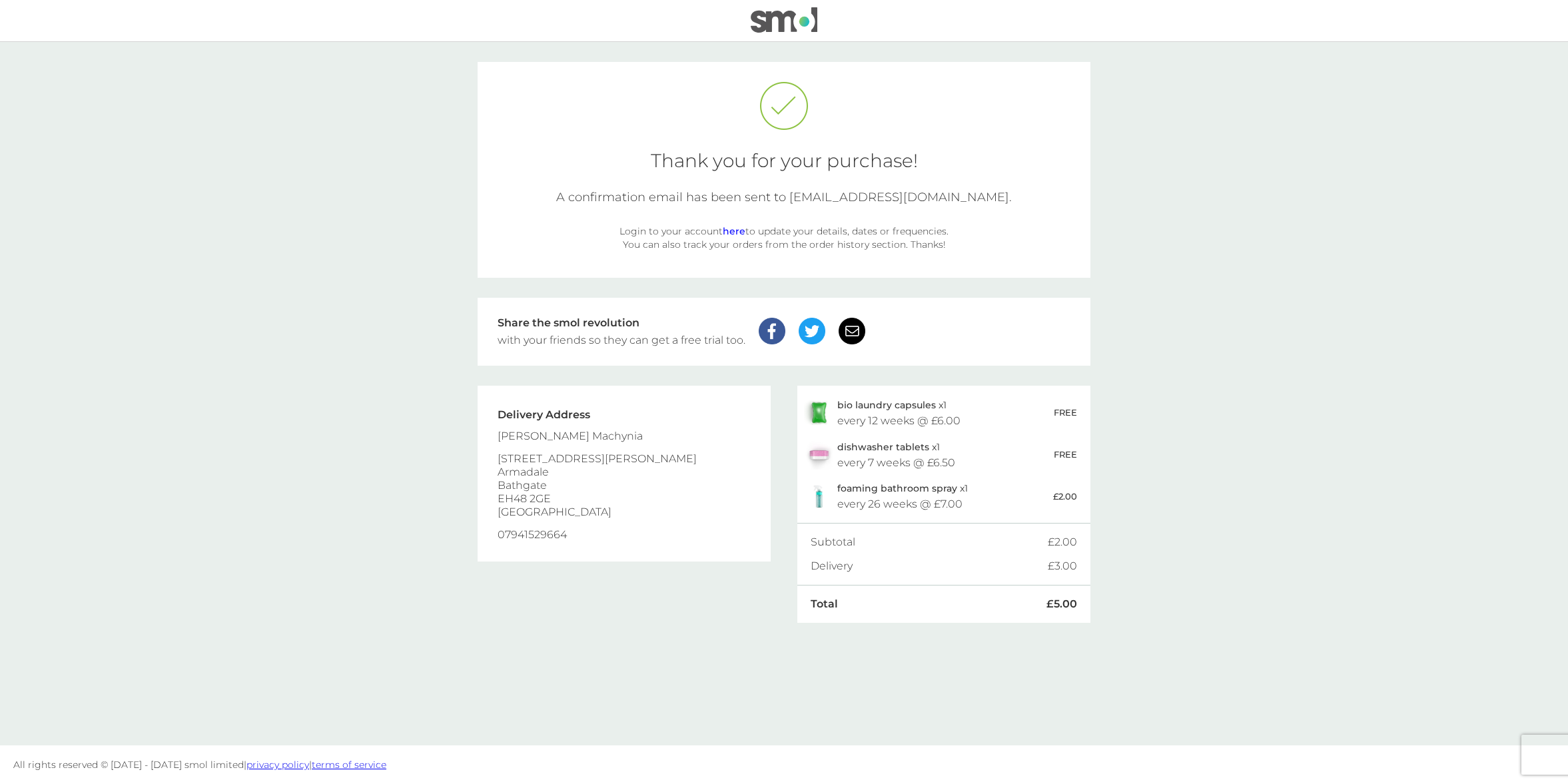
click at [1217, 480] on main "Thank you for your purchase! A confirmation email has been sent to marisiumac@g…" at bounding box center [784, 393] width 1568 height 703
